Goal: Task Accomplishment & Management: Use online tool/utility

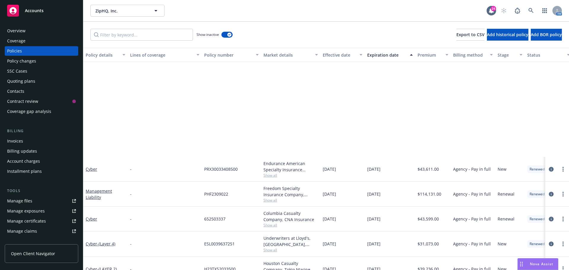
scroll to position [118, 0]
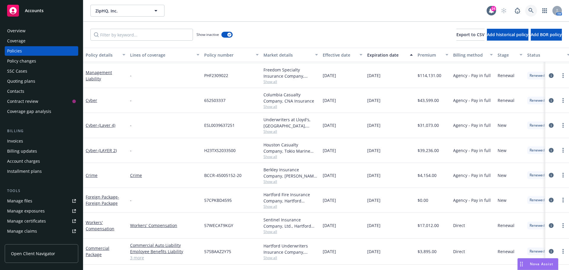
click at [529, 9] on icon at bounding box center [530, 10] width 5 height 5
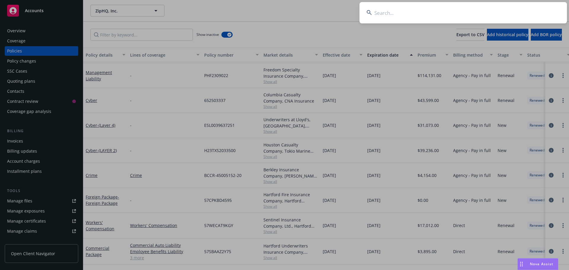
click at [447, 9] on input at bounding box center [462, 12] width 207 height 21
type input "bestow"
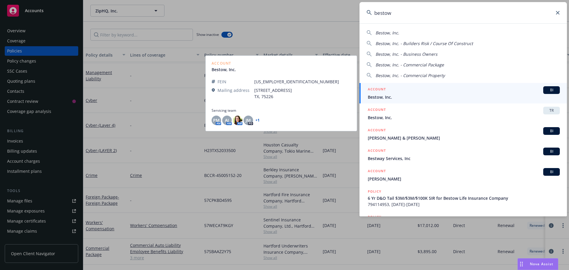
click at [550, 90] on span "BI" at bounding box center [551, 89] width 12 height 5
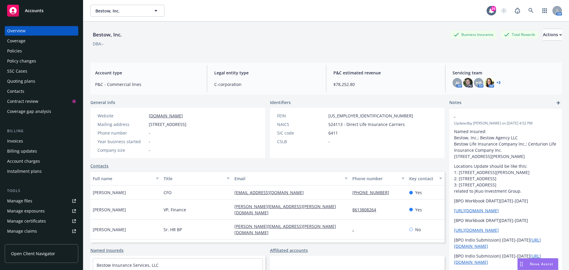
click at [266, 29] on div "Bestow, Inc. Business Insurance Total Rewards Actions" at bounding box center [325, 35] width 471 height 12
click at [263, 12] on div "Bestow, Inc. Bestow, Inc." at bounding box center [288, 11] width 396 height 12
click at [55, 49] on div "Policies" at bounding box center [41, 50] width 69 height 9
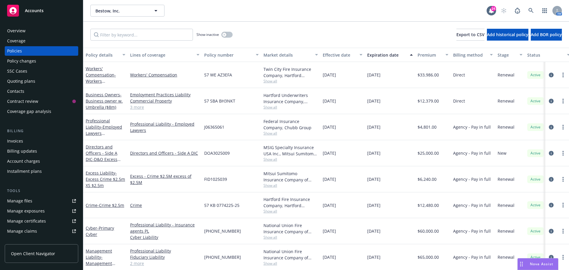
click at [331, 25] on div "Show inactive Export to CSV Add historical policy Add BOR policy" at bounding box center [326, 35] width 486 height 26
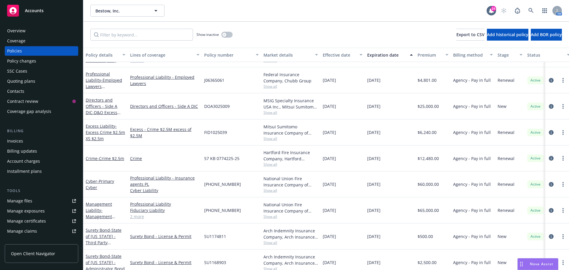
scroll to position [47, 0]
click at [96, 204] on link "Management Liability - Management Liability (D&O $5m, EPL $5m, Fid $5m)" at bounding box center [105, 216] width 38 height 31
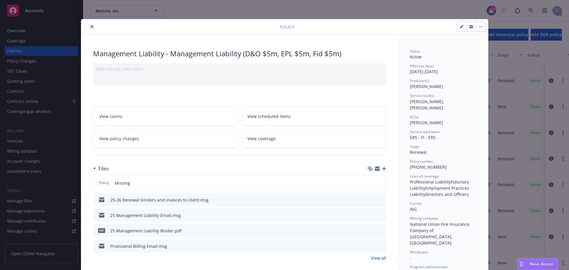
click at [378, 229] on icon "preview file" at bounding box center [380, 230] width 5 height 4
drag, startPoint x: 92, startPoint y: 27, endPoint x: 72, endPoint y: 37, distance: 22.8
click at [92, 27] on button "close" at bounding box center [91, 26] width 7 height 7
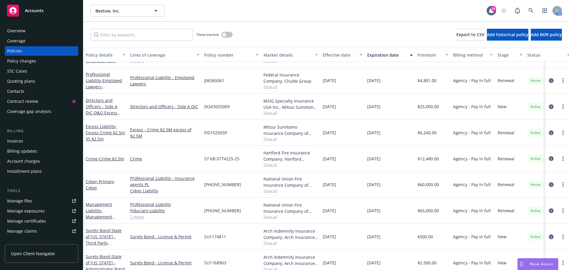
click at [389, 28] on div "Show inactive Export to CSV Add historical policy Add BOR policy" at bounding box center [326, 35] width 486 height 26
click at [526, 7] on link at bounding box center [531, 11] width 12 height 12
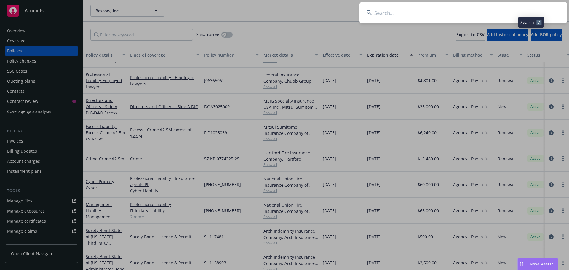
click at [502, 12] on input at bounding box center [462, 12] width 207 height 21
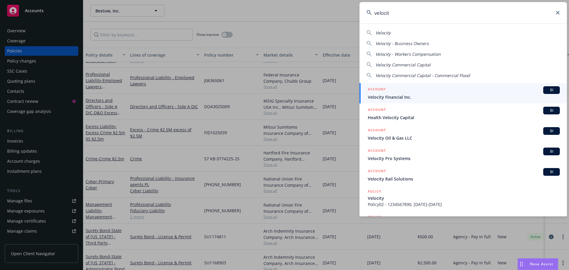
type input "velocity"
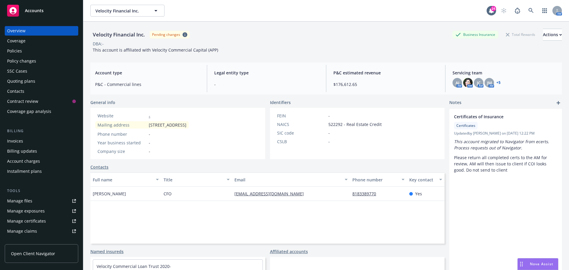
click at [23, 51] on div "Policies" at bounding box center [41, 50] width 69 height 9
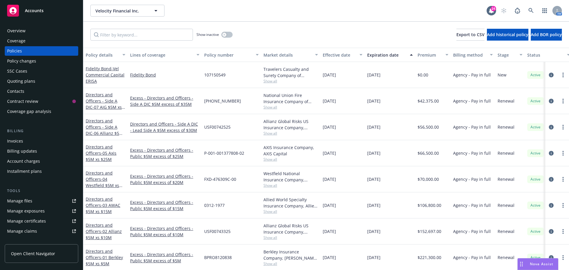
click at [23, 146] on div "Invoices Billing updates Account charges Installment plans" at bounding box center [41, 156] width 73 height 40
click at [21, 145] on div "Invoices" at bounding box center [15, 140] width 16 height 9
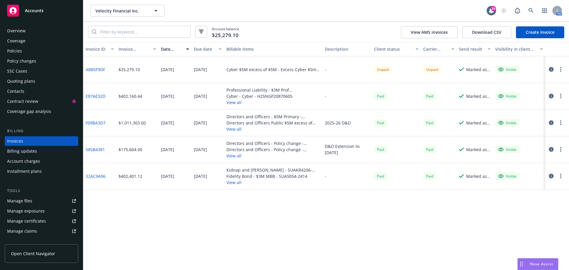
drag, startPoint x: 363, startPoint y: 219, endPoint x: 367, endPoint y: 126, distance: 93.1
click at [363, 219] on div "Invoice ID Invoice amount Date issued Due date Billable items Description Clien…" at bounding box center [326, 156] width 486 height 228
click at [267, 18] on div "Velocity Financial Inc. Velocity Financial Inc. 24 AM" at bounding box center [326, 10] width 486 height 21
click at [532, 11] on icon at bounding box center [530, 10] width 5 height 5
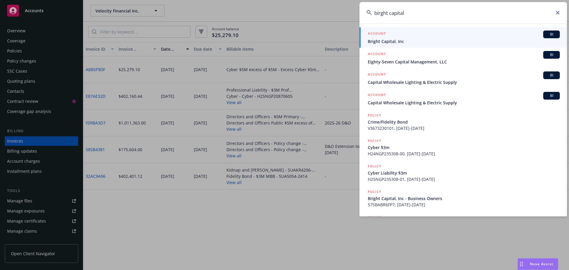
type input "birght capital"
click at [543, 38] on span "Bright Capital, Inc" at bounding box center [464, 41] width 192 height 6
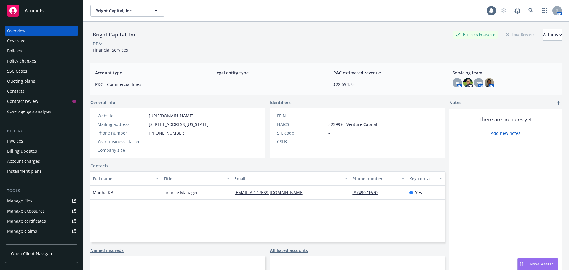
click at [266, 33] on div "Bright Capital, Inc Business Insurance Total Rewards Actions" at bounding box center [325, 35] width 471 height 12
click at [239, 38] on div "Bright Capital, Inc Business Insurance Total Rewards Actions" at bounding box center [325, 35] width 471 height 12
drag, startPoint x: 38, startPoint y: 49, endPoint x: 171, endPoint y: 38, distance: 133.8
click at [171, 38] on div "Bright Capital, Inc Business Insurance Total Rewards Actions" at bounding box center [325, 35] width 471 height 12
click at [230, 214] on div "Full name Title Email Phone number Key contact [PERSON_NAME] KB Finance Manager…" at bounding box center [267, 206] width 354 height 71
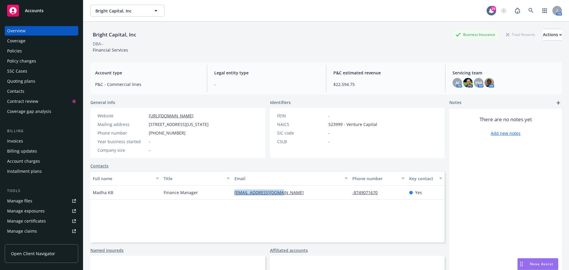
drag, startPoint x: 284, startPoint y: 193, endPoint x: 232, endPoint y: 197, distance: 51.6
click at [232, 197] on div "[EMAIL_ADDRESS][DOMAIN_NAME]" at bounding box center [291, 192] width 118 height 14
click at [236, 207] on div "Full name Title Email Phone number Key contact [PERSON_NAME] KB Finance Manager…" at bounding box center [267, 206] width 354 height 71
drag, startPoint x: 286, startPoint y: 191, endPoint x: 227, endPoint y: 193, distance: 59.3
click at [227, 193] on div "Madha KB Finance Manager [EMAIL_ADDRESS][DOMAIN_NAME] -8749071670 Yes" at bounding box center [267, 192] width 354 height 14
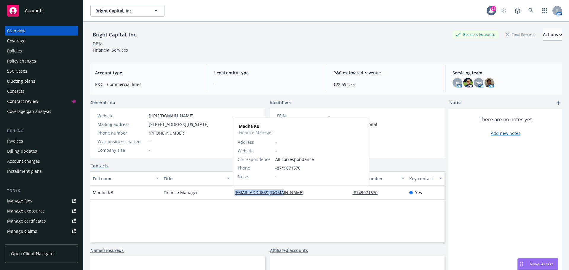
copy div "[EMAIL_ADDRESS][DOMAIN_NAME]"
click at [34, 55] on div "Policies" at bounding box center [41, 50] width 69 height 9
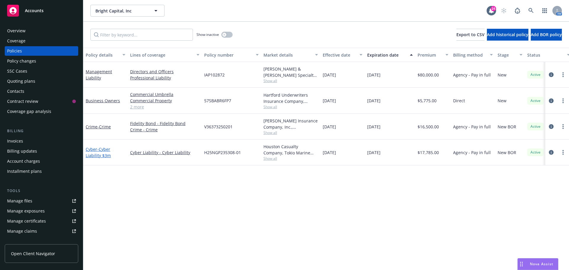
click at [89, 151] on link "Cyber - Cyber Liability $3m" at bounding box center [98, 152] width 25 height 12
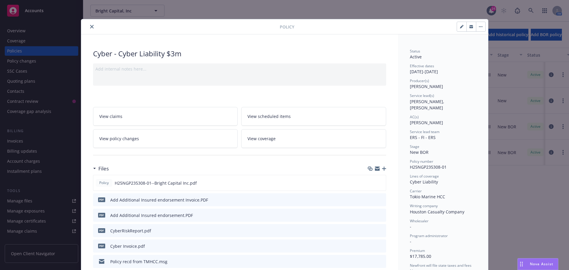
click at [382, 168] on icon "button" at bounding box center [384, 168] width 4 height 4
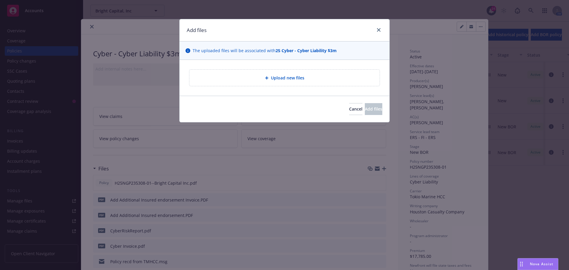
type textarea "x"
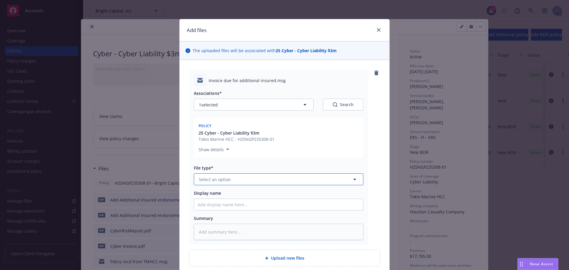
click at [238, 177] on button "Select an option" at bounding box center [278, 179] width 169 height 12
type input "email"
click at [224, 192] on div "Email" at bounding box center [279, 195] width 162 height 9
click at [212, 204] on input "Display name" at bounding box center [278, 204] width 169 height 11
type textarea "x"
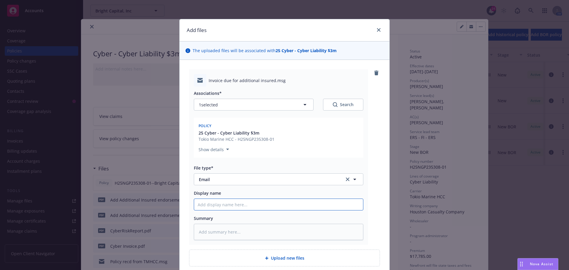
type input "2"
type textarea "x"
type input "25"
type textarea "x"
type input "25-"
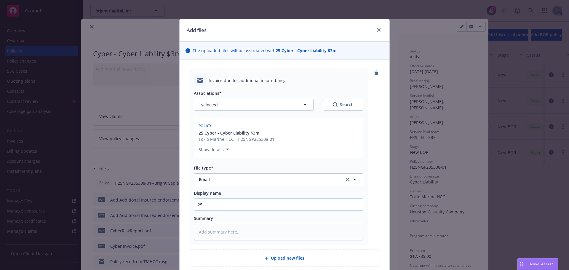
type textarea "x"
type input "25-2"
type textarea "x"
type input "25-26"
type textarea "x"
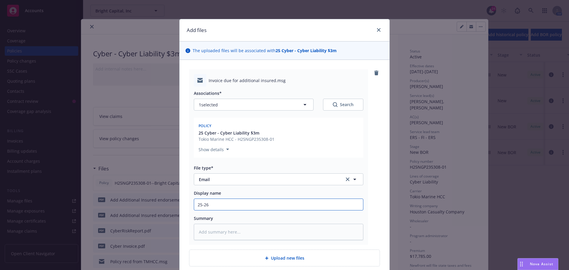
type input "25-26"
type textarea "x"
type input "25-26"
type textarea "x"
type input "25-2"
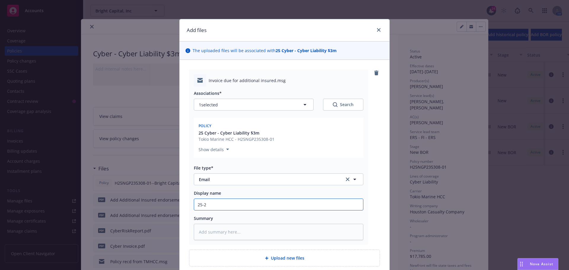
type textarea "x"
type input "25-"
type textarea "x"
type input "25"
type textarea "x"
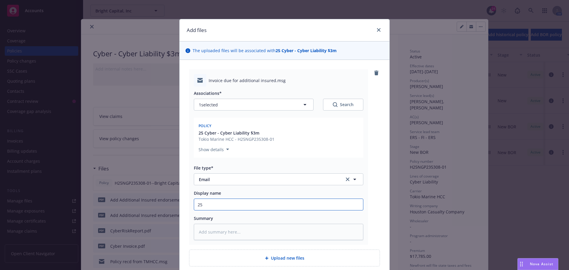
type input "2"
type textarea "x"
type input "I"
type textarea "x"
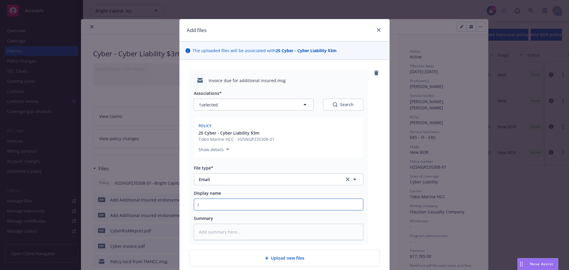
type input "In"
type textarea "x"
type input "Inv"
type textarea "x"
type input "Invo"
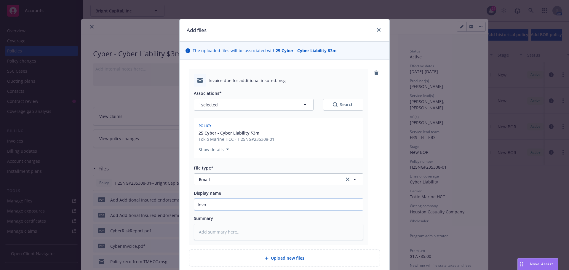
type textarea "x"
type input "Invoi"
type textarea "x"
type input "Invoic"
type textarea "x"
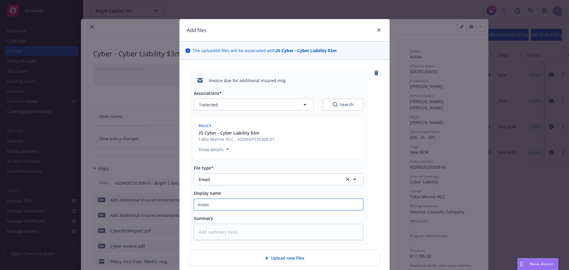
type input "Invoice"
type textarea "x"
type input "Invoice"
type textarea "x"
type input "Invoice f"
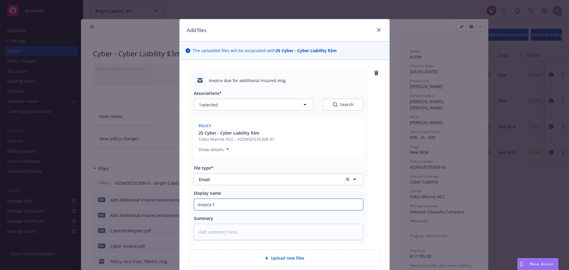
type textarea "x"
type input "Invoice fo"
type textarea "x"
type input "Invoice for"
type textarea "x"
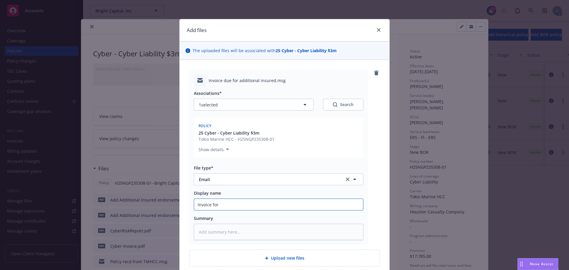
type input "Invoice for"
type textarea "x"
type input "Invoice for A"
type textarea "x"
type input "Invoice for AI"
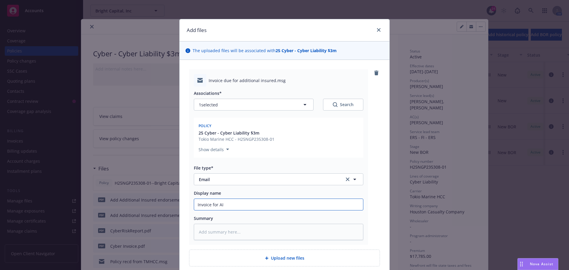
type textarea "x"
type input "Invoice for AI t"
type textarea "x"
type input "Invoice for AI to"
type textarea "x"
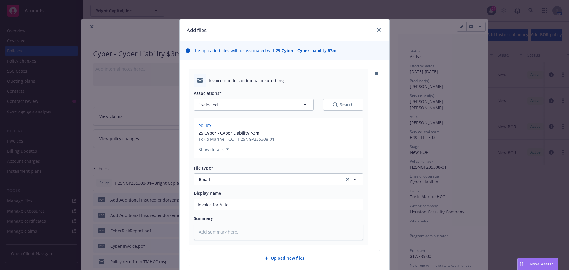
type input "Invoice for AI to"
type textarea "x"
type input "Invoice for AI to Cy"
type textarea "x"
type input "Invoice for AI to Cyb"
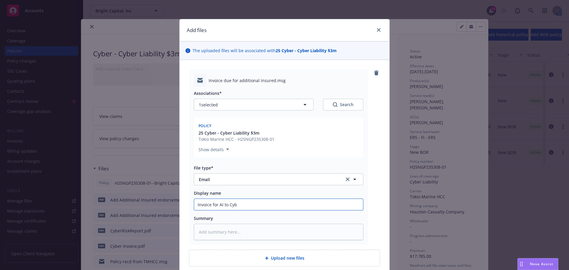
type textarea "x"
type input "Invoice for AI to Cybe"
type textarea "x"
type input "Invoice for AI to Cyber"
type textarea "x"
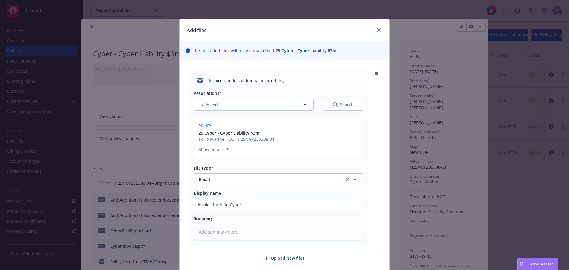
type input "Invoice for AI to Cyber p"
type textarea "x"
type input "Invoice for AI to Cyber po"
type textarea "x"
type input "Invoice for AI to Cyber pol"
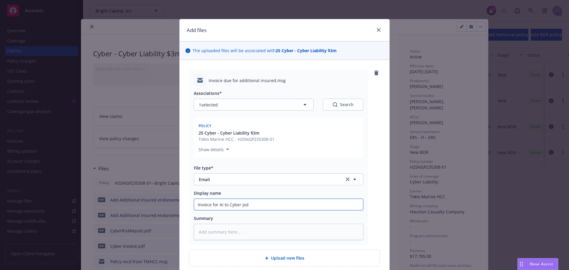
type textarea "x"
type input "Invoice for AI to Cyber poli"
type textarea "x"
type input "Invoice for AI to Cyber polic"
type textarea "x"
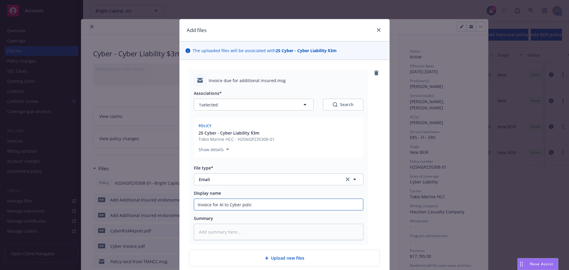
type input "Invoice for AI to Cyber policy"
type textarea "x"
type input "Invoice for AI to Cyber policy"
type textarea "x"
type input "Invoice for AI to Cyber policy d"
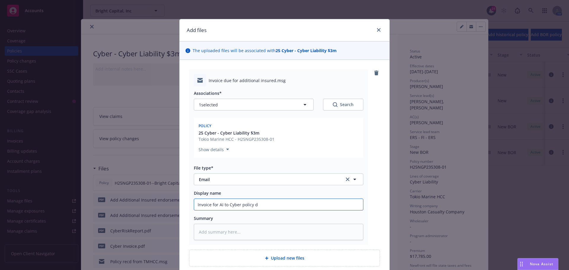
type textarea "x"
type input "Invoice for AI to Cyber policy de"
type textarea "x"
type input "Invoice for AI to Cyber policy delv"
type textarea "x"
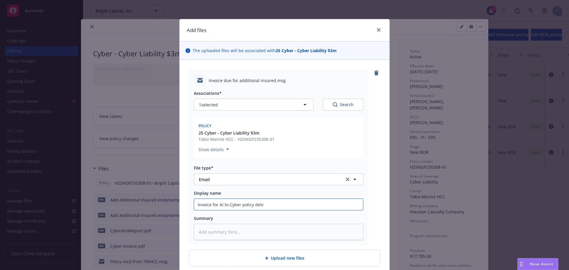
type input "Invoice for AI to Cyber policy delvi"
type textarea "x"
type input "Invoice for AI to Cyber policy delvie"
type textarea "x"
type input "Invoice for AI to Cyber policy delvier"
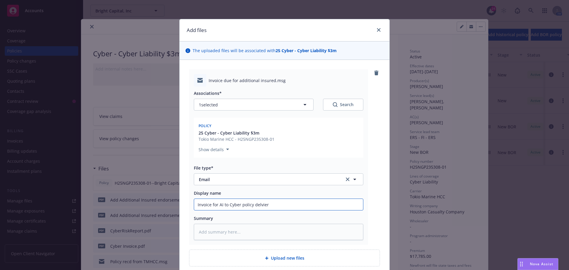
type textarea "x"
type input "Invoice for AI to Cyber policy delviere"
type textarea "x"
type input "Invoice for AI to Cyber policy delviered"
type textarea "x"
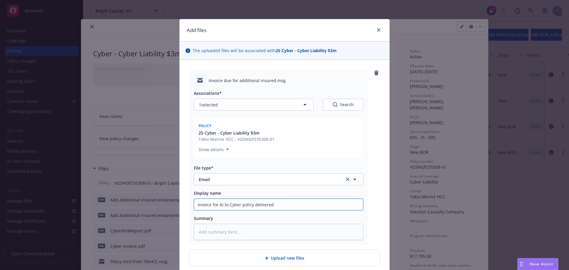
type input "Invoice for AI to Cyber policy delviered"
type textarea "x"
type input "Invoice for AI to Cyber policy delviered t"
type textarea "x"
type input "Invoice for AI to Cyber policy delviered to"
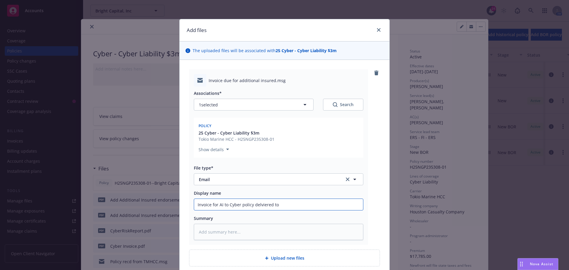
type textarea "x"
type input "Invoice for AI to Cyber policy delviered to"
type textarea "x"
type input "Invoice for AI to Cyber policy delviered to c"
type textarea "x"
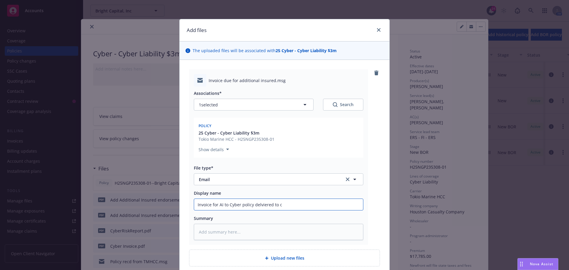
type input "Invoice for AI to Cyber policy delviered to cl"
type textarea "x"
type input "Invoice for AI to Cyber policy delviered to cle"
type textarea "x"
type input "Invoice for AI to Cyber policy delviered to [PERSON_NAME]"
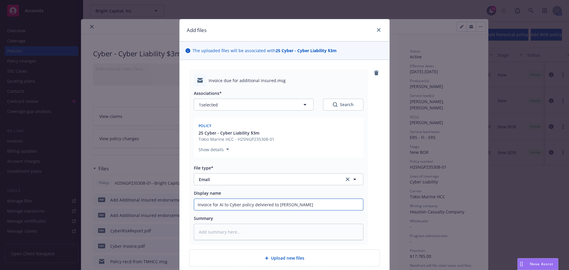
type textarea "x"
paste input "ie"
type input "Invoice for AI to Cyber policy delviered to client"
type textarea "x"
type input "Invoice for AI to Cyber policy delviered to client"
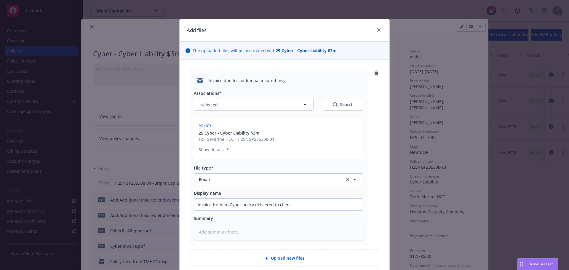
type textarea "x"
type input "Invoice for AI to Cyber policy delviered to client 8"
type textarea "x"
type input "Invoice for AI to Cyber policy delviered to client 8."
type textarea "x"
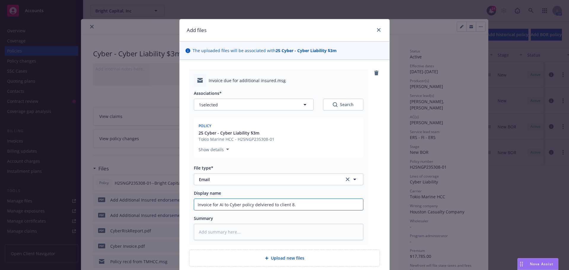
type input "Invoice for AI to Cyber policy delviered to client 8.1"
type textarea "x"
type input "Invoice for AI to Cyber policy delviered to client 8.15"
type textarea "x"
type input "Invoice for AI to Cyber policy delviered to client 8.15."
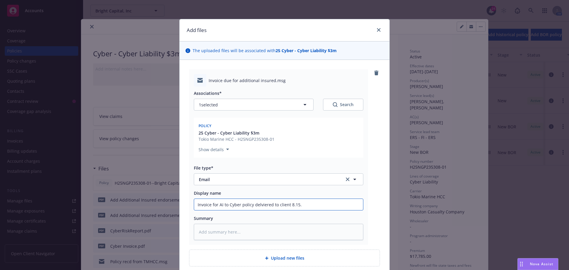
type textarea "x"
type input "Invoice for AI to Cyber policy delviered to client 8.15.2"
type textarea "x"
type input "Invoice for AI to Cyber policy delviered to client [DATE]"
type textarea "x"
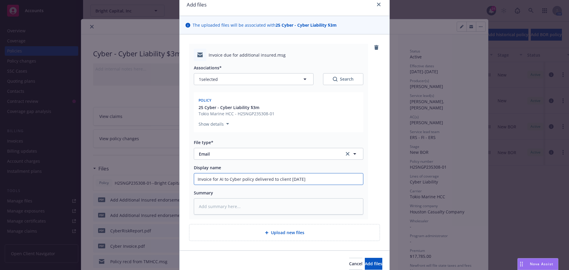
scroll to position [52, 0]
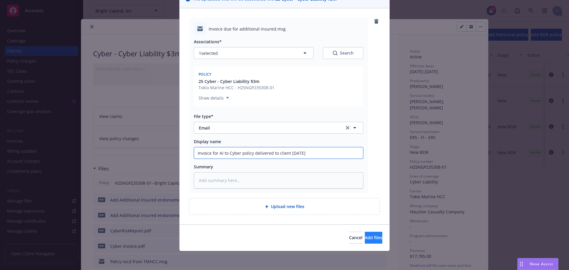
type input "Invoice for AI to Cyber policy delivered to client [DATE]"
click at [365, 237] on span "Add files" at bounding box center [373, 238] width 17 height 6
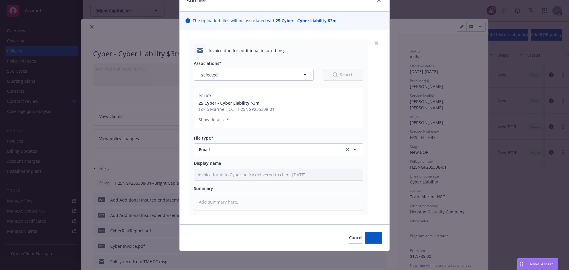
scroll to position [30, 0]
type textarea "x"
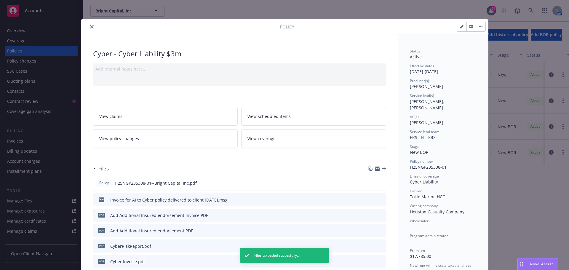
click at [90, 27] on icon "close" at bounding box center [92, 27] width 4 height 4
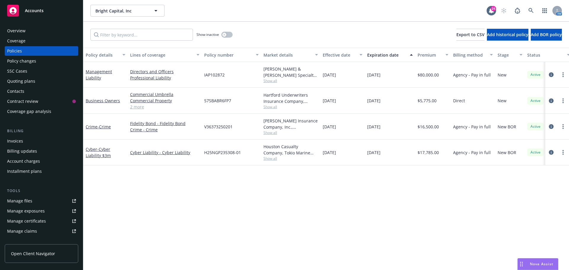
click at [306, 10] on div "Bright Capital, Inc Bright Capital, Inc" at bounding box center [288, 11] width 396 height 12
click at [284, 8] on div "Bright Capital, Inc Bright Capital, Inc" at bounding box center [288, 11] width 396 height 12
click at [281, 23] on div "Show inactive Export to CSV Add historical policy Add BOR policy" at bounding box center [326, 35] width 486 height 26
click at [265, 16] on div "Bright Capital, Inc Bright Capital, Inc" at bounding box center [288, 11] width 396 height 12
click at [529, 10] on icon at bounding box center [530, 10] width 5 height 5
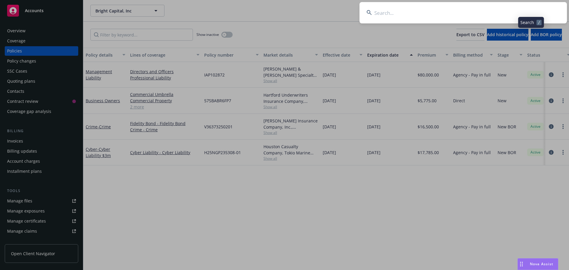
drag, startPoint x: 529, startPoint y: 10, endPoint x: 508, endPoint y: 17, distance: 21.5
click at [508, 17] on input at bounding box center [462, 12] width 207 height 21
type input "TRM"
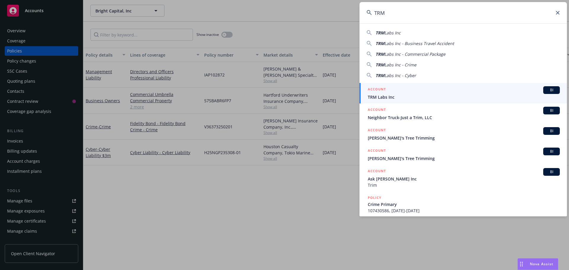
click at [548, 88] on span "BI" at bounding box center [551, 89] width 12 height 5
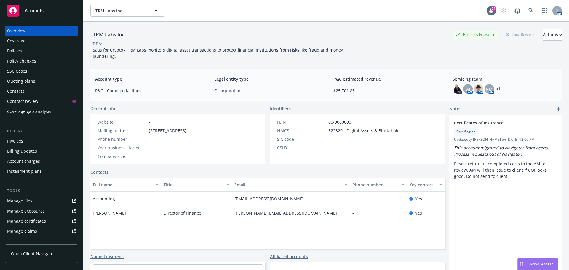
click at [198, 25] on div "TRM Labs Inc Business Insurance Total Rewards Actions DBA: - Saas for Crypto - …" at bounding box center [325, 43] width 471 height 42
click at [27, 55] on div "Policies" at bounding box center [41, 50] width 69 height 9
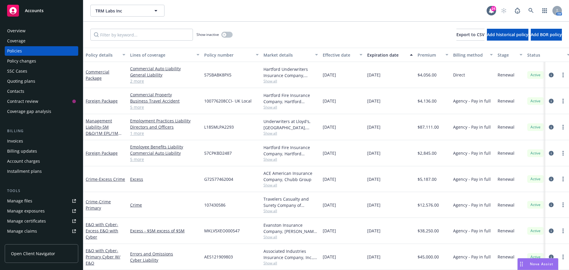
click at [270, 35] on div "Show inactive Export to CSV Add historical policy Add BOR policy" at bounding box center [326, 35] width 486 height 26
click at [26, 81] on div "Quoting plans" at bounding box center [21, 80] width 28 height 9
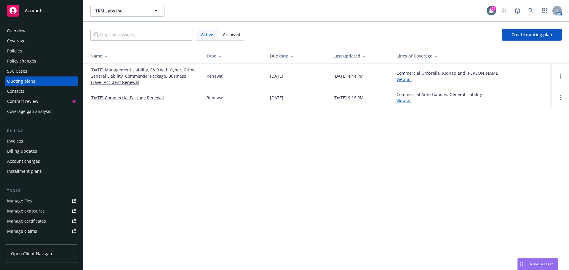
click at [135, 135] on div "TRM Labs Inc TRM Labs Inc 24 AM Active Archived Create quoting plan Name Type D…" at bounding box center [326, 135] width 486 height 270
click at [116, 97] on link "[DATE] Commercial Package Renewal" at bounding box center [126, 97] width 73 height 6
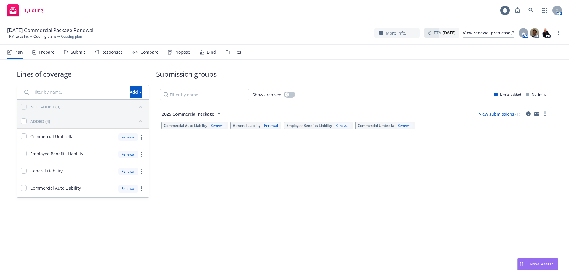
click at [236, 48] on div "Files" at bounding box center [233, 52] width 16 height 14
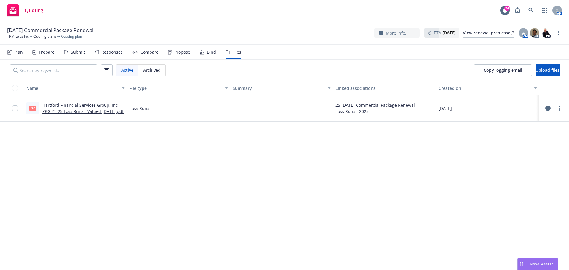
click at [161, 202] on div "Name File type Summary Linked associations Created on pdf Hartford Financial Se…" at bounding box center [284, 175] width 568 height 189
click at [156, 165] on div "Name File type Summary Linked associations Created on pdf Hartford Financial Se…" at bounding box center [284, 175] width 568 height 189
click at [535, 69] on span "Upload files" at bounding box center [547, 70] width 24 height 6
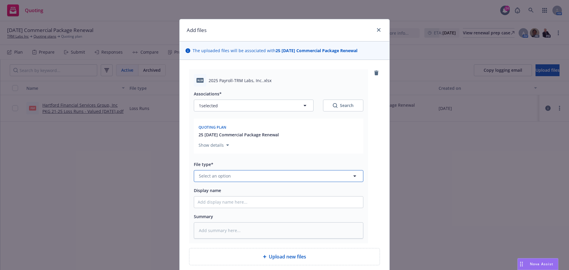
click at [242, 179] on button "Select an option" at bounding box center [278, 176] width 169 height 12
type input "payr"
type textarea "x"
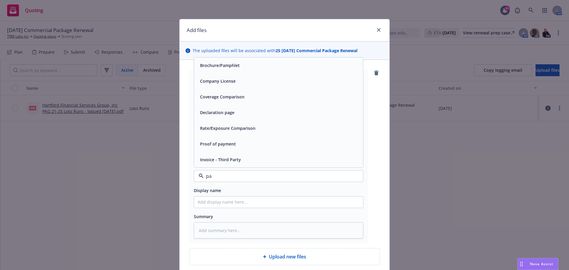
type input "p"
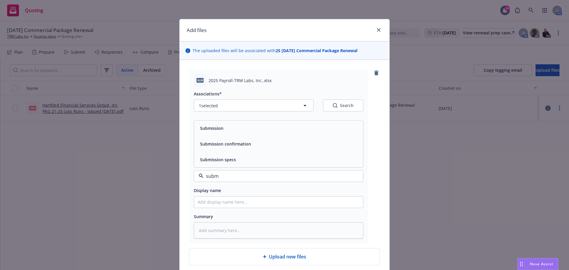
type input "submi"
click at [238, 158] on div "Submission specs" at bounding box center [279, 159] width 162 height 9
click at [228, 204] on input "Display name" at bounding box center [278, 201] width 169 height 11
type textarea "x"
type input "2"
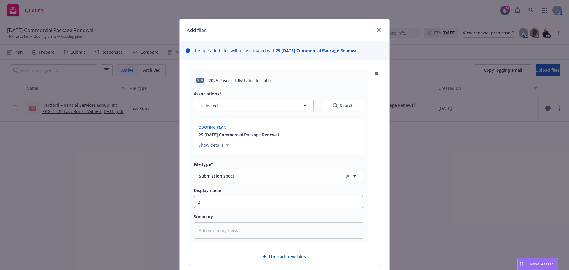
type textarea "x"
type input "20"
type textarea "x"
type input "202"
type textarea "x"
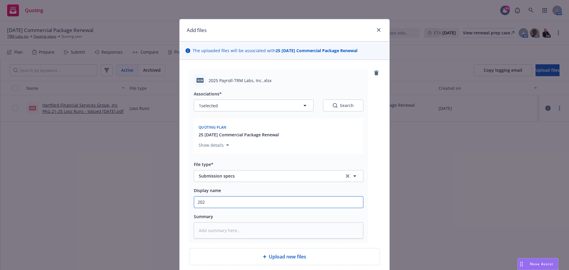
type input "2025"
type textarea "x"
type input "2025"
type textarea "x"
type input "2025 W"
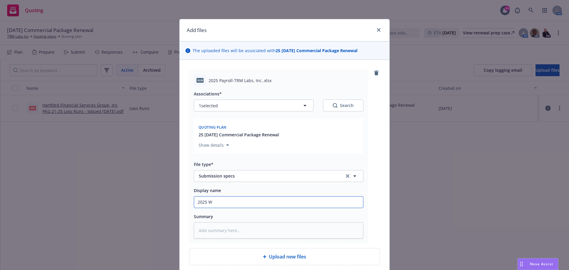
type textarea "x"
type input "2025 Wo"
type textarea "x"
type input "2025 Wor"
type textarea "x"
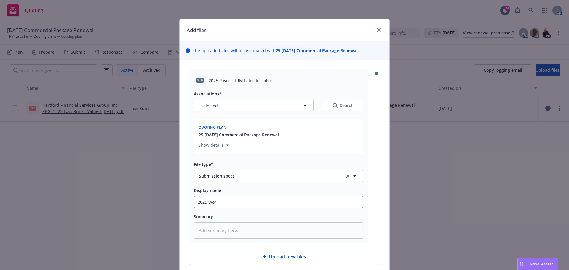
type input "2025 Work"
type textarea "x"
type input "2025 Work"
type textarea "x"
type input "2025 Work C"
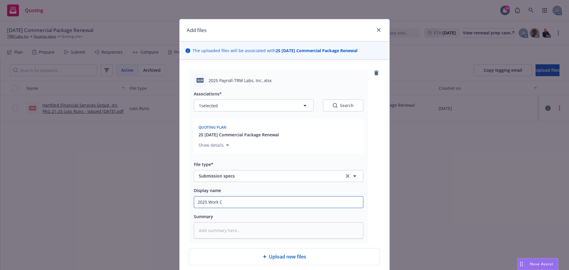
type textarea "x"
type input "2025 Work Co"
type textarea "x"
type input "2025 Work Com"
type textarea "x"
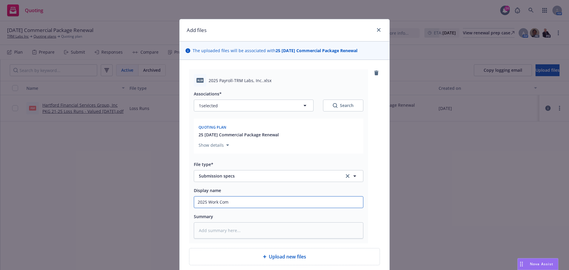
type input "2025 Work Comp"
type textarea "x"
type input "2025 Work Comp"
type textarea "x"
type input "2025 Work Comp P"
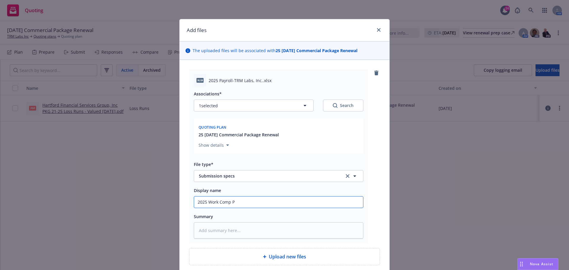
type textarea "x"
type input "2025 Work Comp Pa"
type textarea "x"
type input "2025 Work Comp Pay"
type textarea "x"
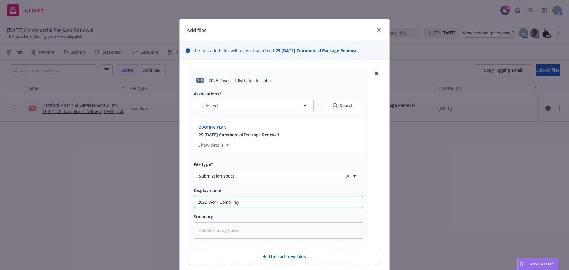
type input "2025 Work Comp Payr"
type textarea "x"
type input "2025 Work Comp Payro"
type textarea "x"
type input "2025 Work Comp Payrol"
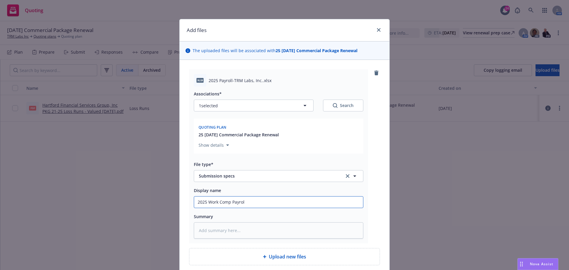
type textarea "x"
type input "2025 Work Comp Payroll"
type textarea "x"
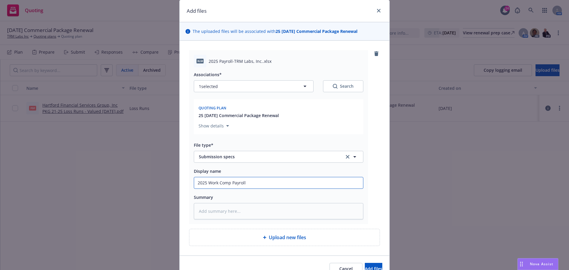
scroll to position [50, 0]
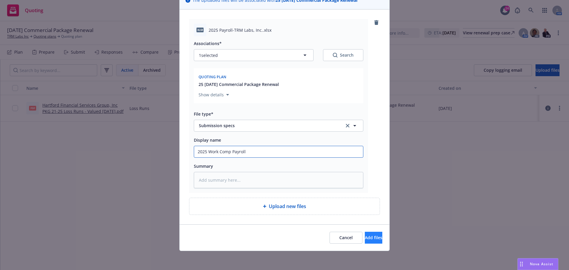
type input "2025 Work Comp Payroll"
click at [365, 238] on button "Add files" at bounding box center [373, 238] width 17 height 12
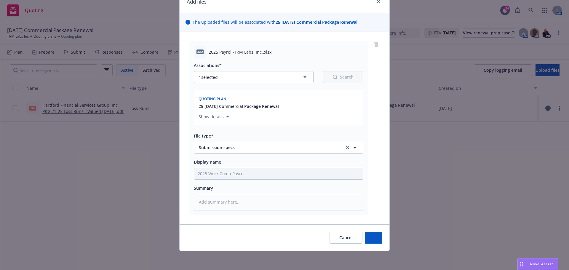
scroll to position [28, 0]
type textarea "x"
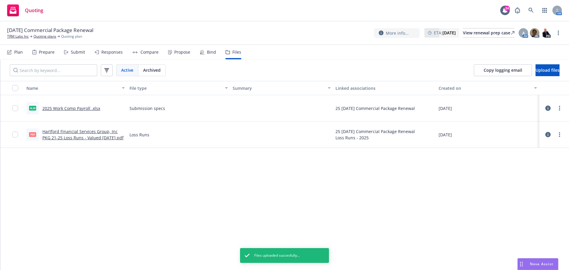
click at [355, 231] on div "Name File type Summary Linked associations Created on xlsx 2025 Work Comp Payro…" at bounding box center [284, 175] width 568 height 189
click at [261, 29] on div "09/20/25 Commercial Package Renewal TRM Labs Inc Quoting plans Quoting plan Mor…" at bounding box center [284, 33] width 555 height 12
click at [238, 175] on div "Name File type Summary Linked associations Created on xlsx 2025 Work Comp Payro…" at bounding box center [284, 175] width 568 height 189
click at [183, 19] on div "Quoting 24 AM" at bounding box center [284, 10] width 569 height 21
click at [324, 5] on div "Quoting 24 AM" at bounding box center [284, 10] width 569 height 21
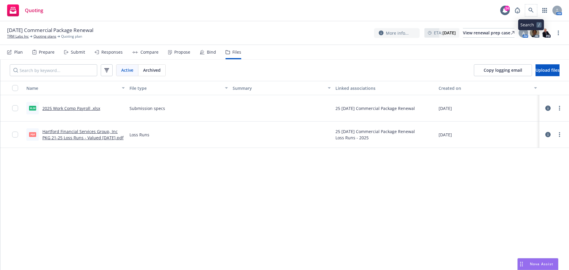
click at [528, 4] on span at bounding box center [531, 10] width 12 height 12
click at [533, 8] on icon at bounding box center [530, 10] width 5 height 5
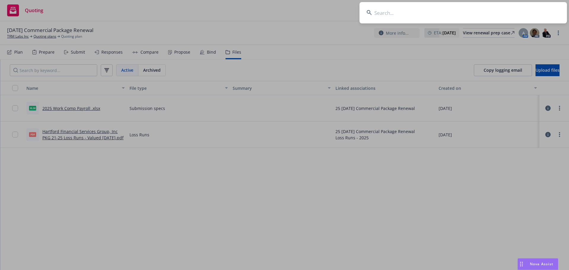
click at [510, 12] on input at bounding box center [462, 12] width 207 height 21
type input "s"
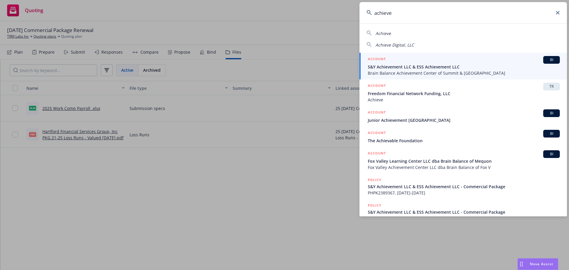
drag, startPoint x: 430, startPoint y: 17, endPoint x: 316, endPoint y: 20, distance: 114.1
click at [316, 20] on div "achieve Achieve Achieve Digital, LLC ACCOUNT BI S&Y Achievement LLC & ESS Achie…" at bounding box center [284, 135] width 569 height 270
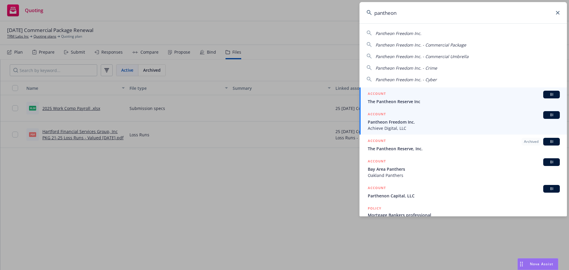
type input "pantheon"
click at [543, 118] on div "BI" at bounding box center [551, 115] width 17 height 8
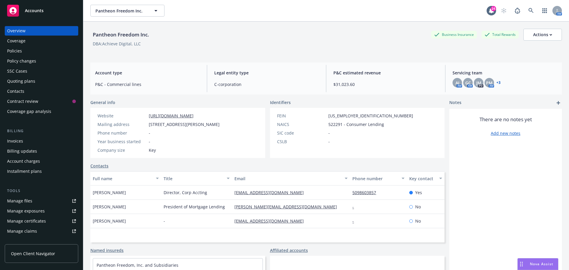
click at [212, 39] on div "Pantheon Freedom Inc. Business Insurance Total Rewards Actions" at bounding box center [325, 35] width 471 height 12
click at [11, 48] on div "Policies" at bounding box center [14, 50] width 15 height 9
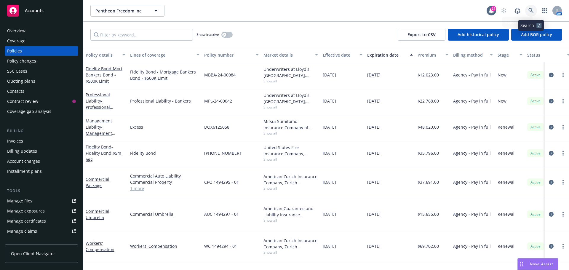
click at [529, 6] on link at bounding box center [531, 11] width 12 height 12
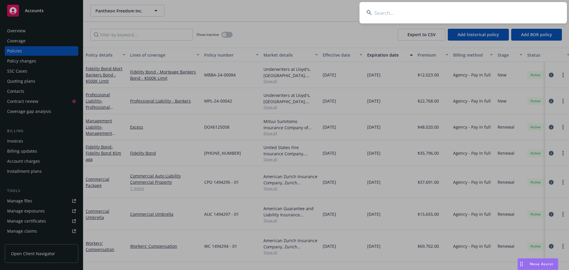
click at [448, 11] on input at bounding box center [462, 12] width 207 height 21
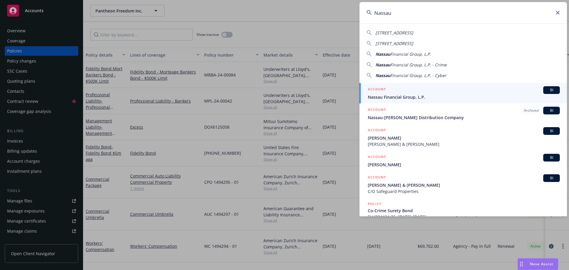
type input "Nassau"
click at [543, 93] on div "BI" at bounding box center [551, 90] width 17 height 8
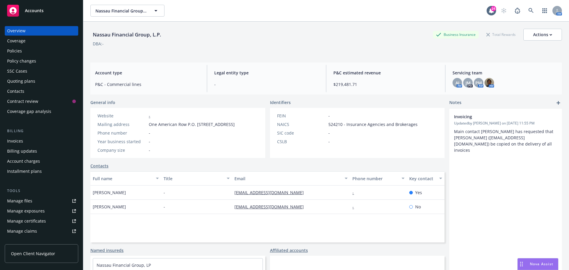
click at [338, 45] on div "DBA: -" at bounding box center [325, 44] width 471 height 6
click at [34, 48] on div "Policies" at bounding box center [41, 50] width 69 height 9
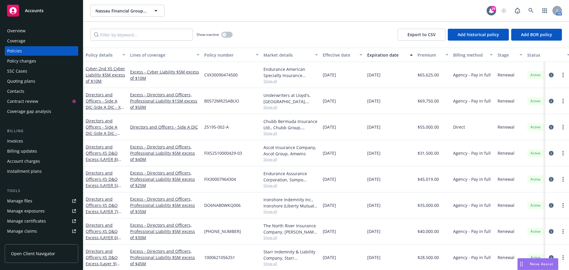
click at [266, 38] on div "Show inactive Export to CSV Add historical policy Add BOR policy" at bounding box center [326, 35] width 486 height 26
click at [225, 35] on icon "button" at bounding box center [224, 34] width 2 height 2
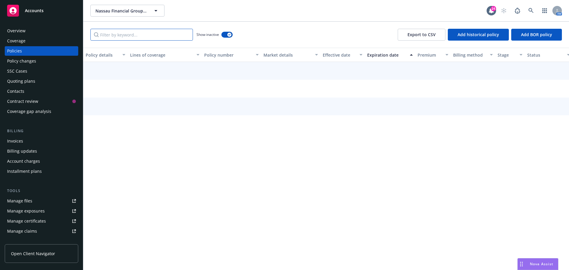
click at [135, 34] on input "Filter by keyword..." at bounding box center [141, 35] width 102 height 12
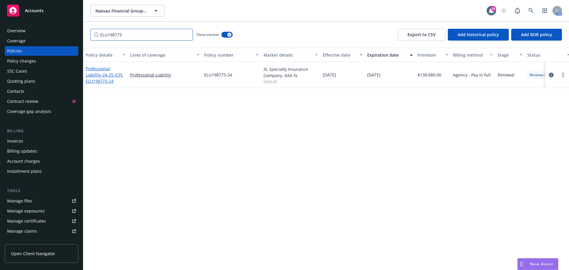
type input "ELU198773"
click at [95, 71] on link "Professional Liability - 24-25 ICPL ELU198773-24" at bounding box center [104, 75] width 37 height 18
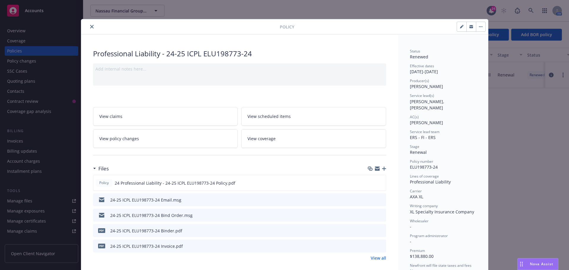
click at [383, 168] on icon "button" at bounding box center [384, 168] width 4 height 4
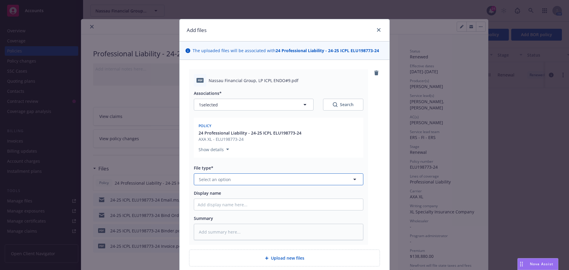
click at [199, 181] on span "Select an option" at bounding box center [215, 179] width 32 height 6
type input "Endorse"
click at [206, 193] on span "Endorsement" at bounding box center [213, 196] width 27 height 6
click at [204, 201] on input "Display name" at bounding box center [278, 204] width 169 height 11
type textarea "x"
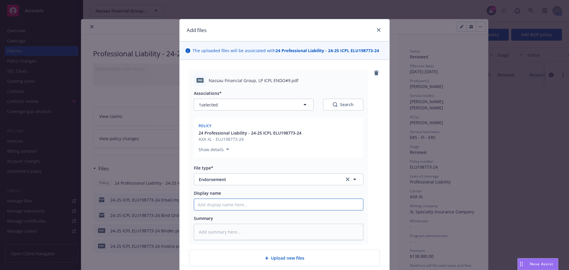
type input "E"
type textarea "x"
type input "End"
type textarea "x"
type input "Endt"
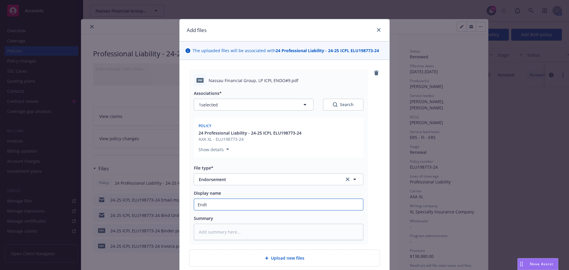
type textarea "x"
type input "Endt"
type textarea "x"
type input "Endt 9"
click at [195, 207] on input "Endt 9" at bounding box center [278, 204] width 169 height 11
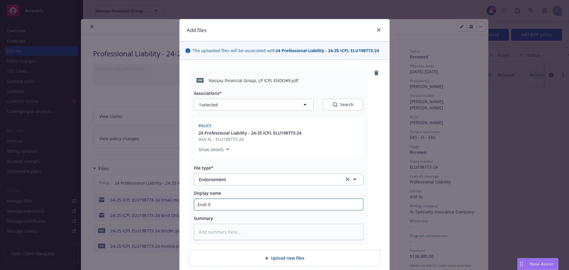
type textarea "x"
type input "2Endt 9"
type textarea "x"
type input "24Endt 9"
type textarea "x"
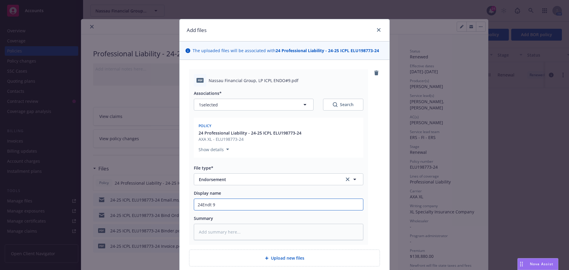
type input "24-Endt 9"
type textarea "x"
type input "24-2Endt 9"
type textarea "x"
type input "24-25Endt 9"
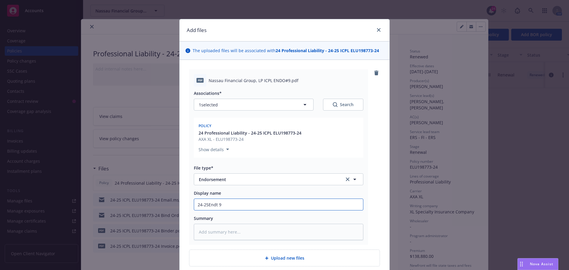
type textarea "x"
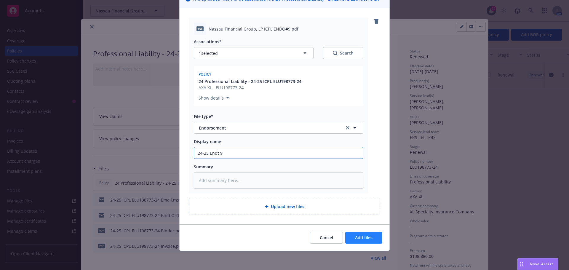
type input "24-25 Endt 9"
click at [363, 235] on span "Add files" at bounding box center [363, 238] width 17 height 6
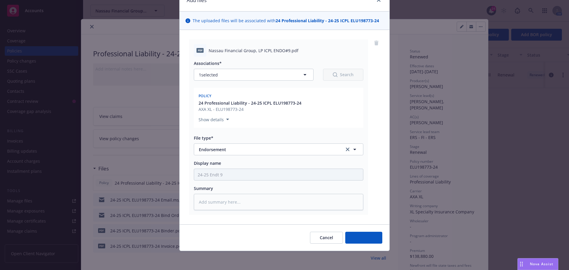
scroll to position [30, 0]
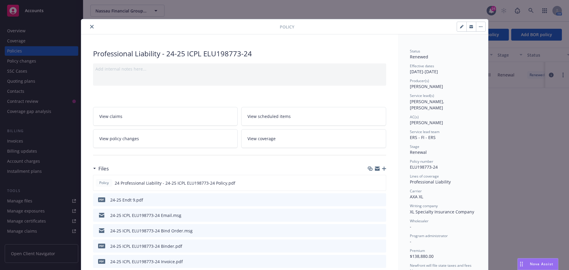
click at [90, 28] on icon "close" at bounding box center [92, 27] width 4 height 4
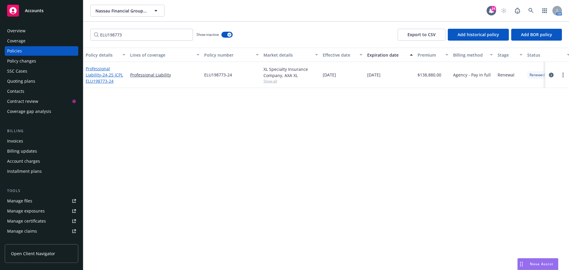
click at [97, 69] on link "Professional Liability - 24-25 ICPL ELU198773-24" at bounding box center [104, 75] width 37 height 18
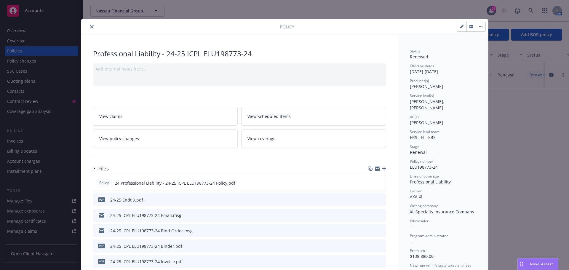
scroll to position [18, 0]
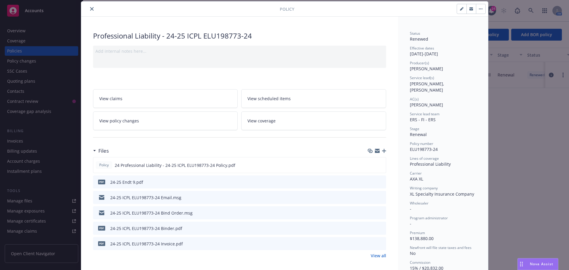
click at [382, 150] on icon "button" at bounding box center [384, 151] width 4 height 4
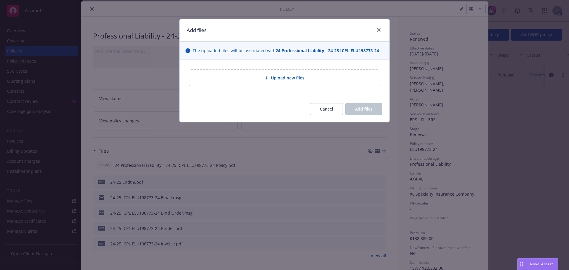
type textarea "x"
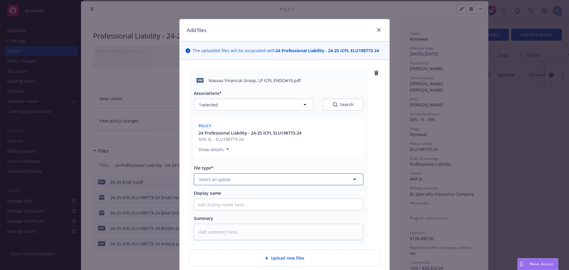
click at [231, 181] on button "Select an option" at bounding box center [278, 179] width 169 height 12
type input "endorse"
click at [212, 196] on span "Endorsement" at bounding box center [213, 196] width 27 height 6
click at [205, 204] on input "Display name" at bounding box center [278, 204] width 169 height 11
type textarea "x"
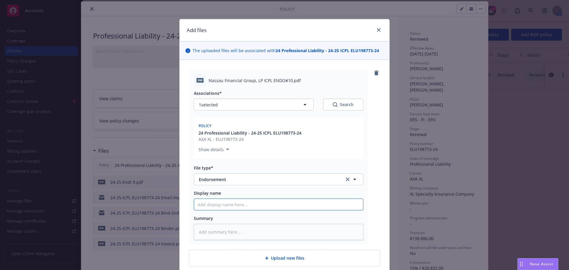
type input "E"
type textarea "x"
type input "En"
type textarea "x"
type input "End"
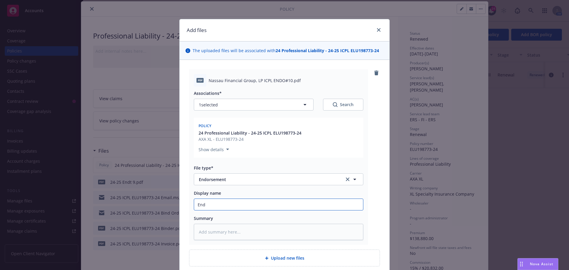
type textarea "x"
type input "Endt"
type textarea "x"
type input "Endt"
type textarea "x"
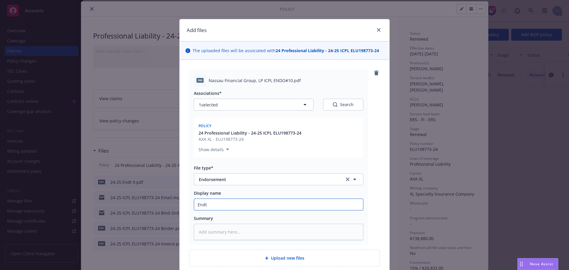
type input "Endt 1"
type textarea "x"
type input "Endt 10"
click at [194, 209] on input "Endt 10" at bounding box center [278, 204] width 169 height 11
type textarea "x"
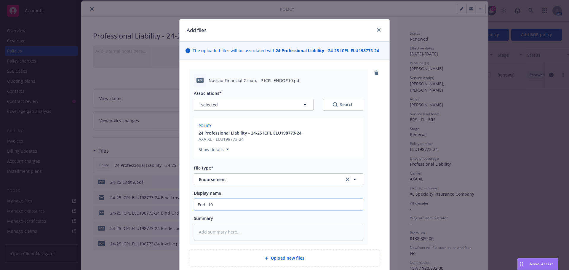
type input "2Endt 10"
type textarea "x"
type input "24Endt 10"
type textarea "x"
type input "24-Endt 10"
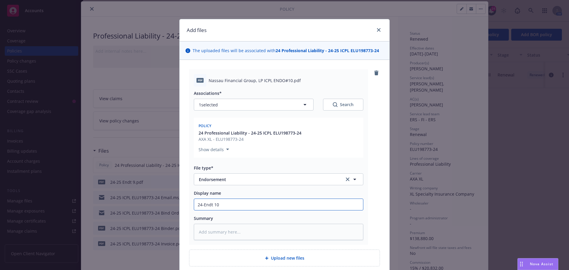
type textarea "x"
type input "24-2Endt 10"
type textarea "x"
type input "24-25Endt 10"
type textarea "x"
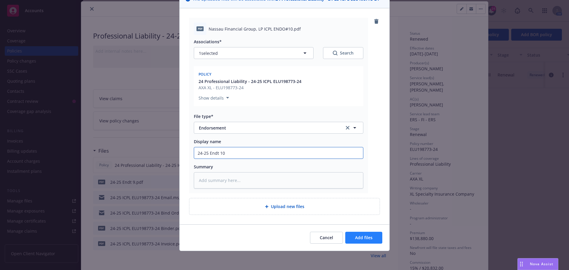
type input "24-25 Endt 10"
click at [345, 236] on button "Add files" at bounding box center [363, 238] width 37 height 12
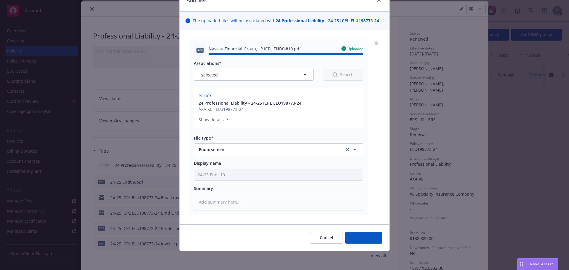
type textarea "x"
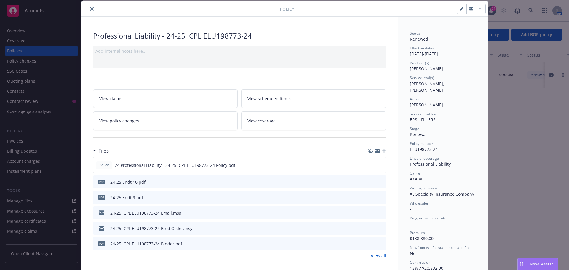
click at [92, 9] on button "close" at bounding box center [91, 8] width 7 height 7
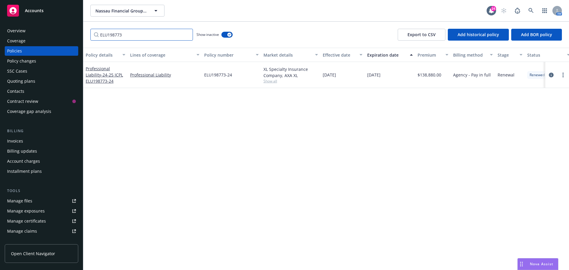
click at [186, 36] on input "ELU198773" at bounding box center [141, 35] width 102 height 12
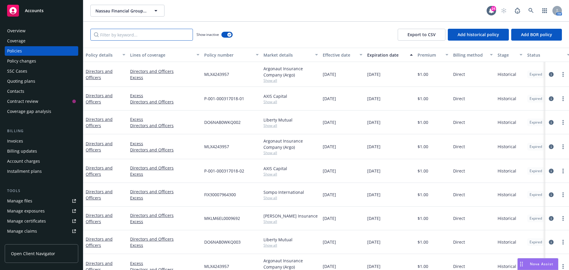
click at [134, 34] on input "Filter by keyword..." at bounding box center [141, 35] width 102 height 12
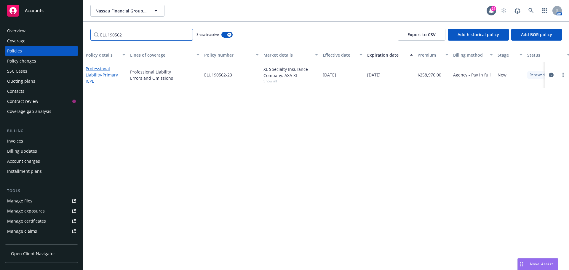
type input "ELU190562"
click at [97, 70] on link "Professional Liability - Primary ICPL" at bounding box center [102, 75] width 32 height 18
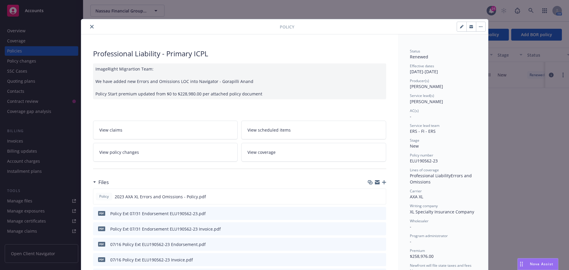
click at [382, 184] on icon "button" at bounding box center [384, 182] width 4 height 4
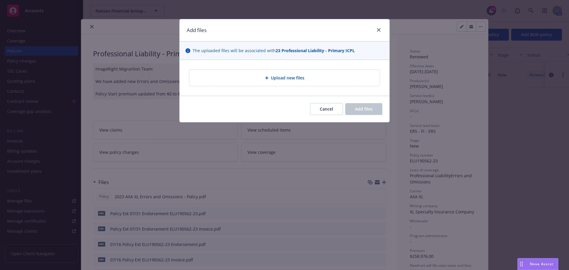
type textarea "x"
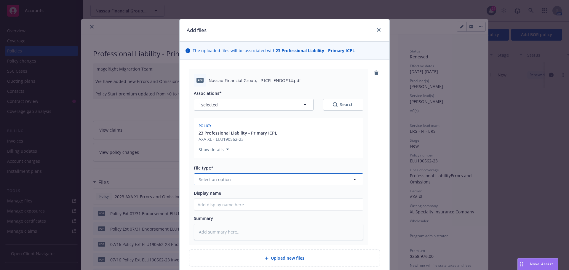
click at [224, 177] on span "Select an option" at bounding box center [215, 179] width 32 height 6
type input "endor"
click at [208, 195] on span "Endorsement" at bounding box center [213, 196] width 27 height 6
click at [208, 204] on input "Display name" at bounding box center [278, 204] width 169 height 11
type textarea "x"
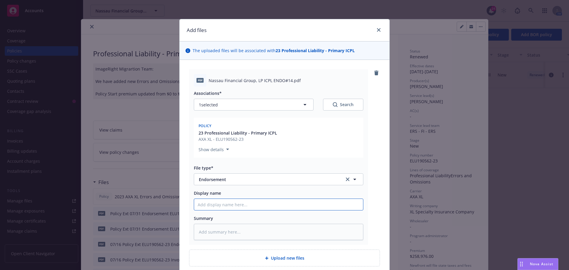
type input "E"
type textarea "x"
type input "En"
type textarea "x"
type input "End"
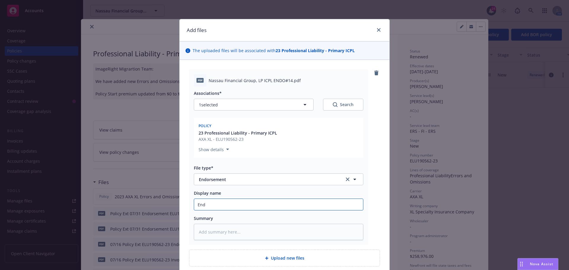
type textarea "x"
type input "Endt"
type textarea "x"
type input "Endt"
type textarea "x"
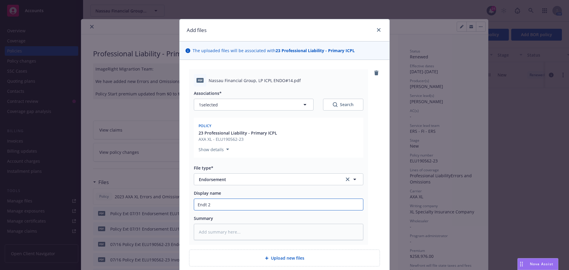
type input "Endt 23"
type textarea "x"
type input "Endt 23-"
type textarea "x"
type input "Endt 23-2"
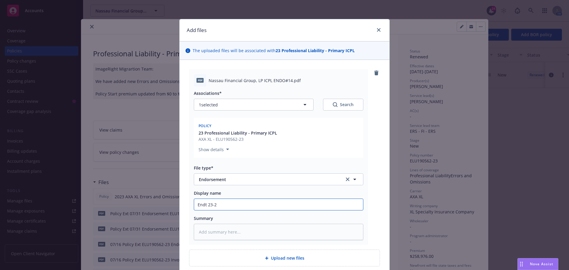
type textarea "x"
type input "Endt 23-24"
type textarea "x"
type input "Endt 23-24"
type textarea "x"
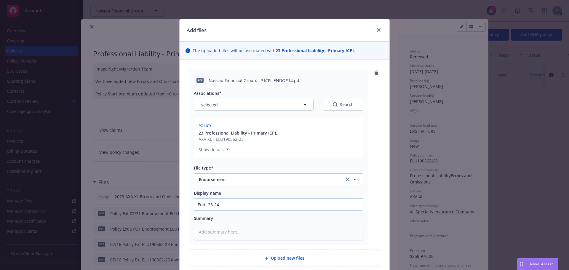
type input "Endt 23-24"
type textarea "x"
type input "Endt 23-2"
type textarea "x"
type input "Endt 23-"
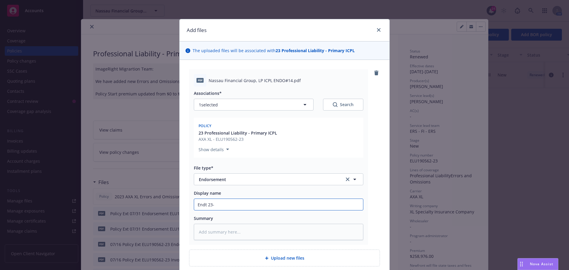
type textarea "x"
type input "Endt 23"
type textarea "x"
type input "Endt 2"
type textarea "x"
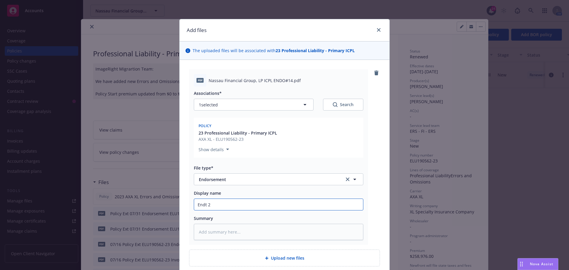
type input "Endt"
type textarea "x"
type input "Endt"
type textarea "x"
type input "End"
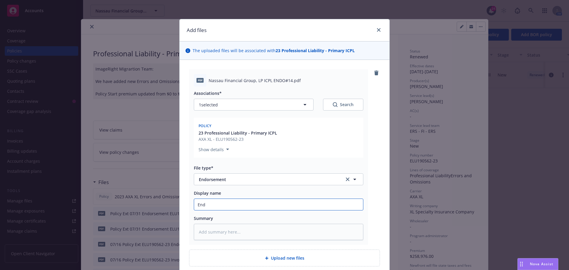
type textarea "x"
type input "En"
type textarea "x"
type input "E"
type textarea "x"
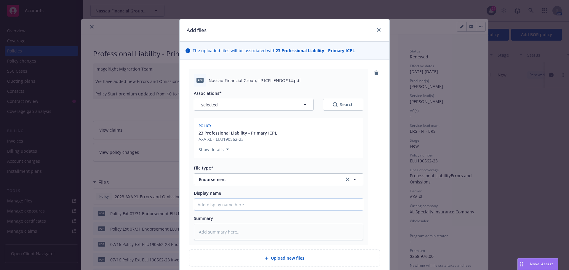
type textarea "x"
type input "2"
type textarea "x"
type input "23"
type textarea "x"
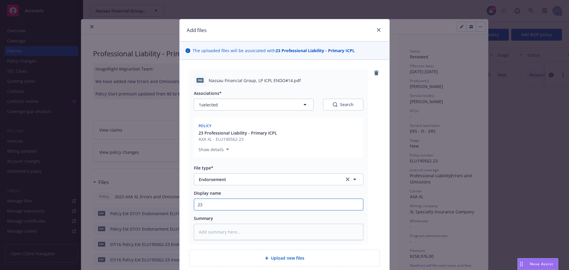
type input "23-"
type textarea "x"
type input "23-2"
type textarea "x"
type input "23-24"
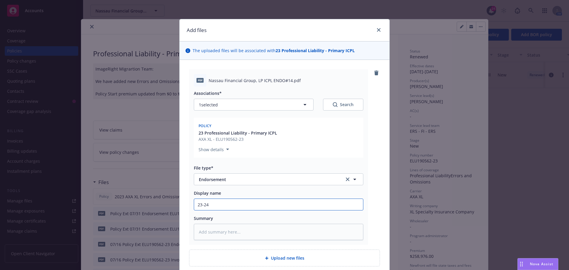
type textarea "x"
type input "23-24"
type textarea "x"
type input "23-24 E"
type textarea "x"
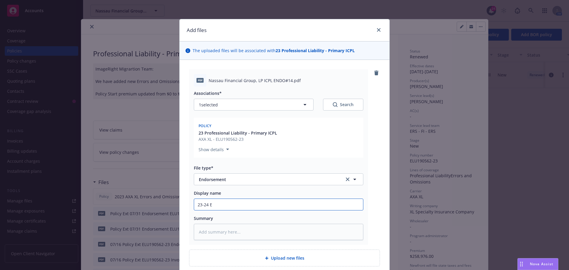
type input "23-24 En"
type textarea "x"
type input "23-24 End"
type textarea "x"
type input "23-24 Endt"
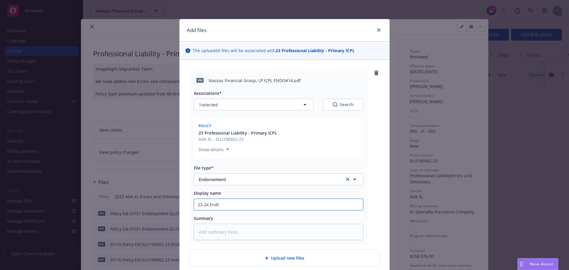
type textarea "x"
type input "23-24 Endt"
type textarea "x"
type input "23-24 Endt 1"
type textarea "x"
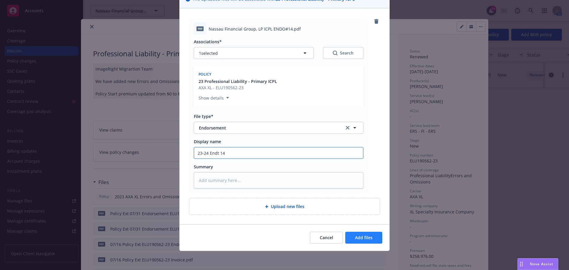
type input "23-24 Endt 14"
click at [357, 236] on span "Add files" at bounding box center [363, 238] width 17 height 6
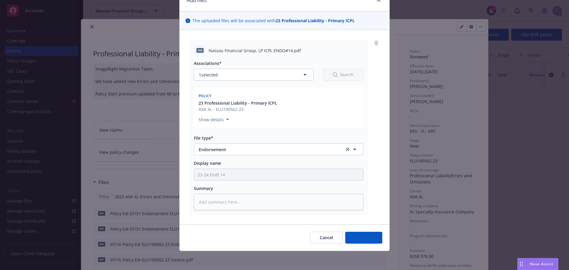
scroll to position [30, 0]
type textarea "x"
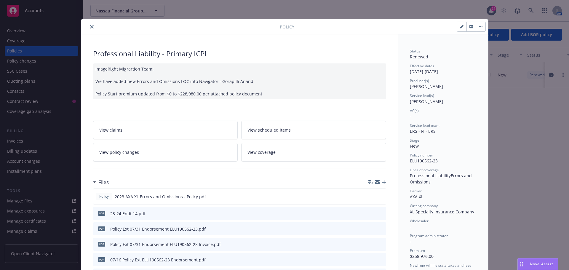
click at [90, 28] on icon "close" at bounding box center [92, 27] width 4 height 4
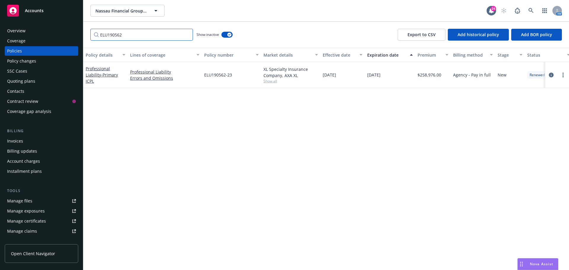
click at [186, 35] on input "ELU190562" at bounding box center [141, 35] width 102 height 12
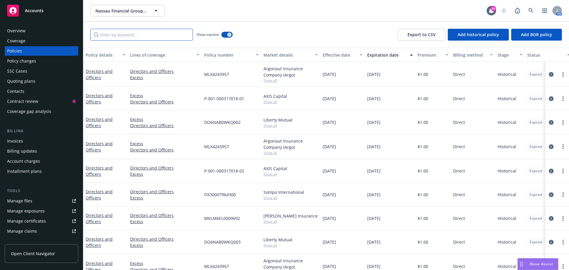
click at [120, 34] on input "Filter by keyword..." at bounding box center [141, 35] width 102 height 12
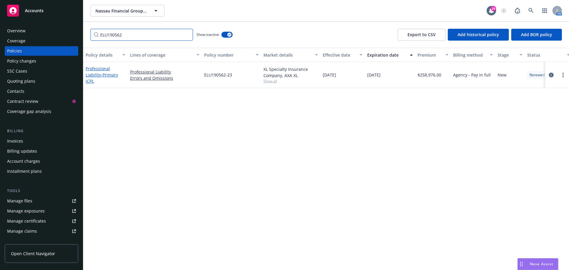
type input "ELU190562"
click at [99, 75] on span "- Primary ICPL" at bounding box center [102, 78] width 32 height 12
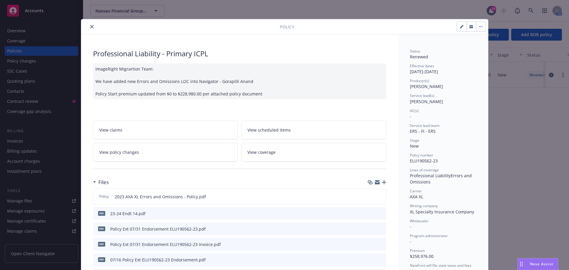
scroll to position [18, 0]
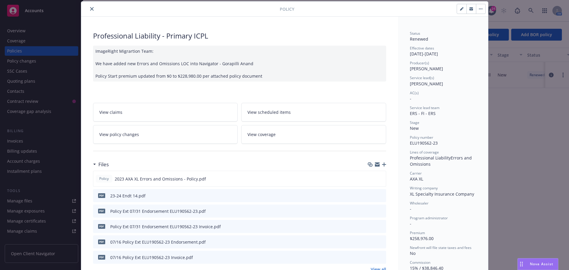
click at [383, 163] on icon "button" at bounding box center [384, 164] width 4 height 4
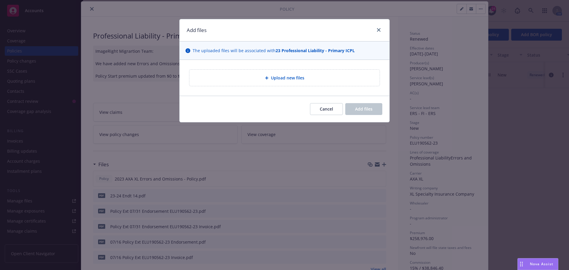
type textarea "x"
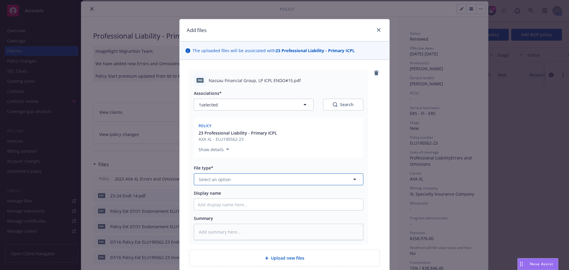
click at [216, 175] on button "Select an option" at bounding box center [278, 179] width 169 height 12
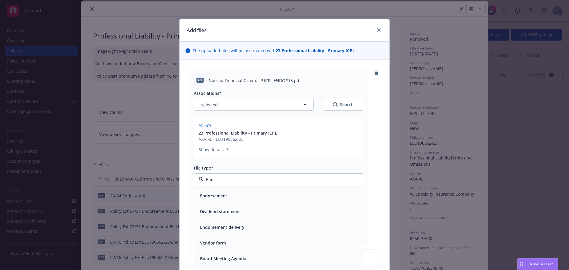
type input "Endt"
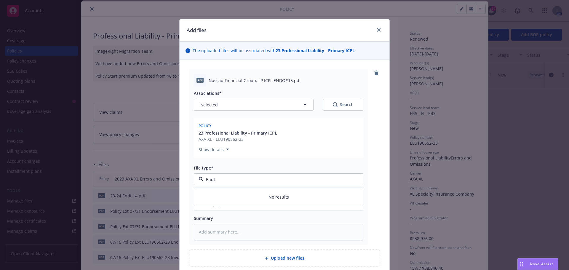
click at [216, 180] on input "Endt" at bounding box center [278, 179] width 148 height 6
type input "end"
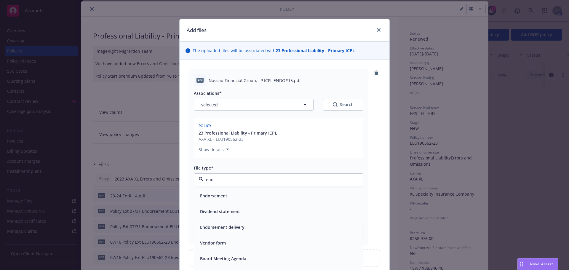
click at [217, 198] on span "Endorsement" at bounding box center [213, 196] width 27 height 6
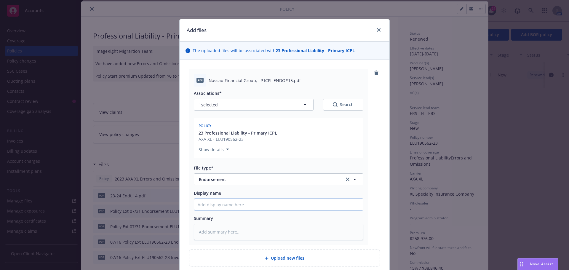
click at [211, 204] on input "Display name" at bounding box center [278, 204] width 169 height 11
type textarea "x"
type input "2"
type textarea "x"
type input "23"
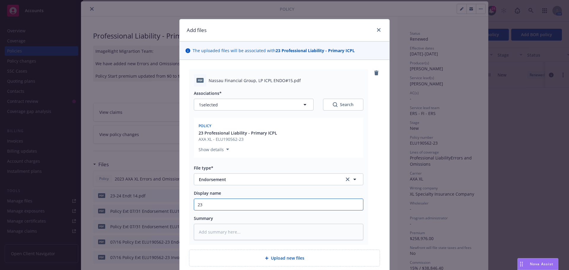
type textarea "x"
type input "23-"
type textarea "x"
type input "23-2"
type textarea "x"
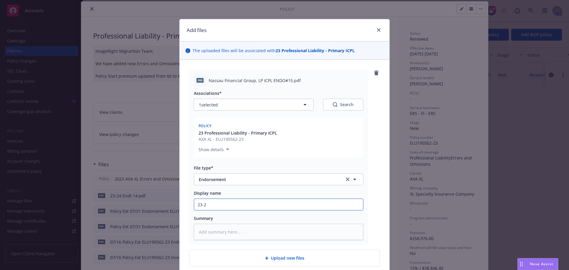
type input "23-24"
type textarea "x"
type input "23-24"
type textarea "x"
type input "23-24 E"
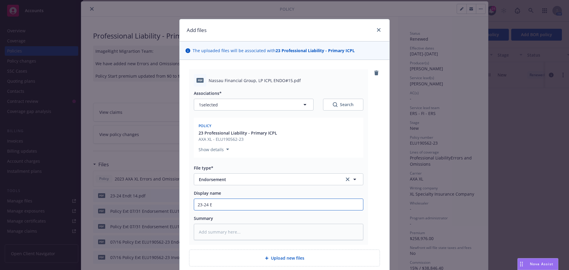
type textarea "x"
type input "23-24 En"
type textarea "x"
type input "23-24 End"
type textarea "x"
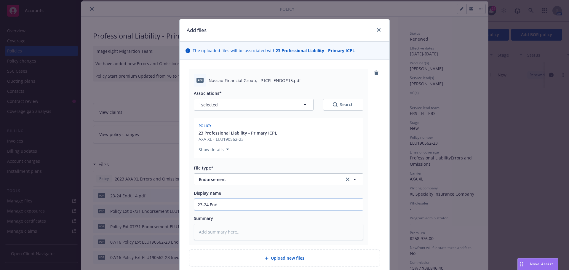
type input "23-24 Endt"
type textarea "x"
type input "23-24 Endt"
type textarea "x"
type input "23-24 Endt 1"
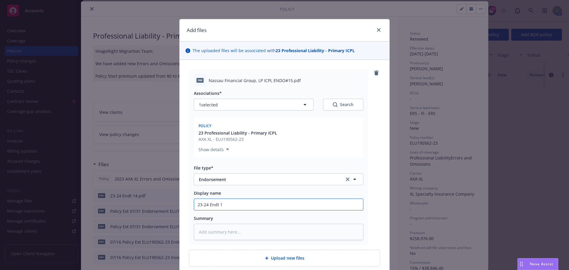
type textarea "x"
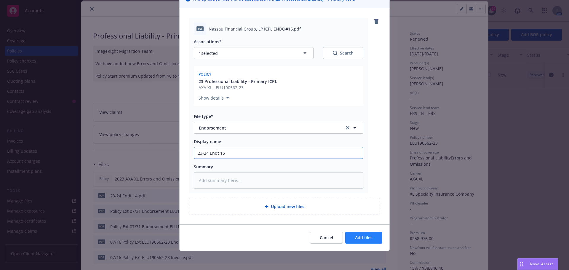
type input "23-24 Endt 15"
click at [361, 236] on span "Add files" at bounding box center [363, 238] width 17 height 6
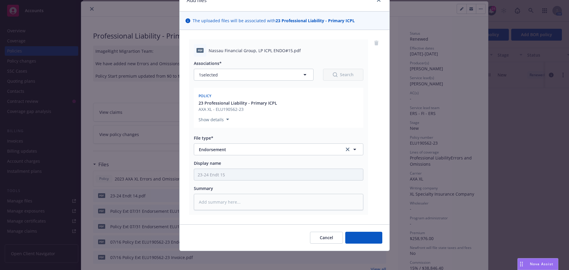
scroll to position [30, 0]
type textarea "x"
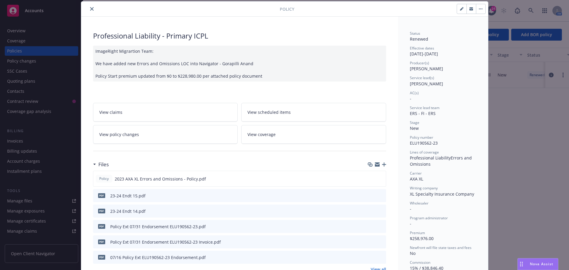
click at [90, 7] on icon "close" at bounding box center [92, 9] width 4 height 4
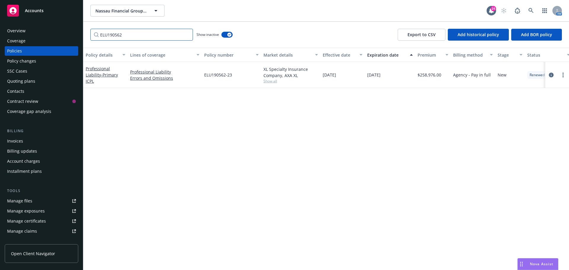
click at [186, 36] on input "ELU190562" at bounding box center [141, 35] width 102 height 12
click at [168, 37] on input "Filter by keyword..." at bounding box center [141, 35] width 102 height 12
type input "ELU198774"
click at [101, 76] on span "- 24-25 Primary D&O/EPL/FIDU ELU198774-24" at bounding box center [100, 84] width 28 height 24
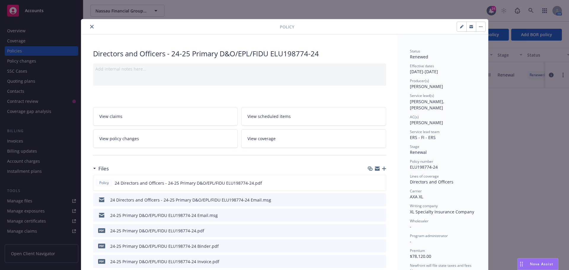
click at [382, 169] on icon "button" at bounding box center [384, 168] width 4 height 4
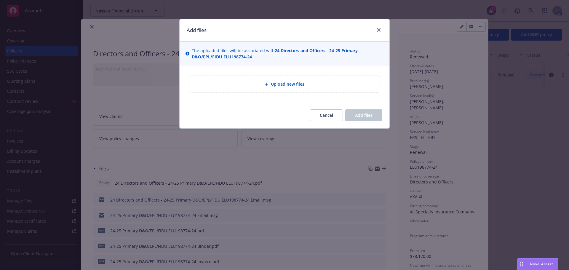
type textarea "x"
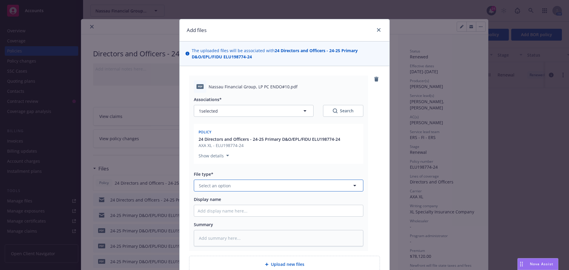
click at [227, 182] on span "Select an option" at bounding box center [215, 185] width 32 height 6
type input "end"
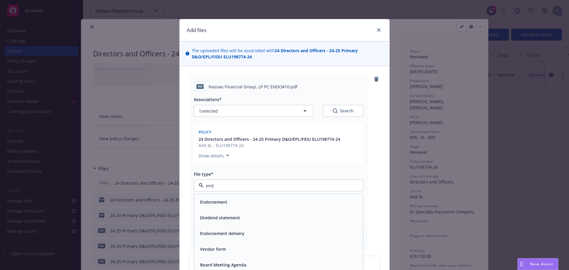
click at [226, 197] on div "Endorsement" at bounding box center [278, 202] width 169 height 16
click at [213, 211] on input "Display name" at bounding box center [278, 210] width 169 height 11
type textarea "x"
type input "2"
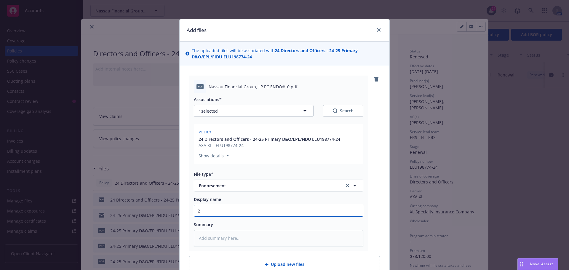
type textarea "x"
type input "24"
type textarea "x"
type input "24-"
type textarea "x"
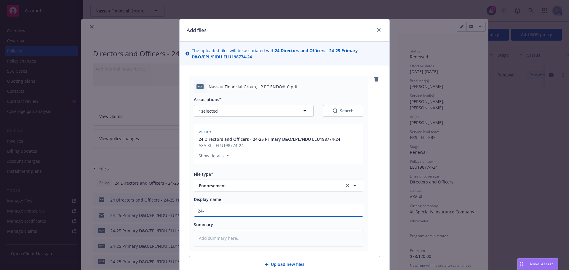
type input "24-2"
type textarea "x"
type input "24-25"
type textarea "x"
type input "24-25"
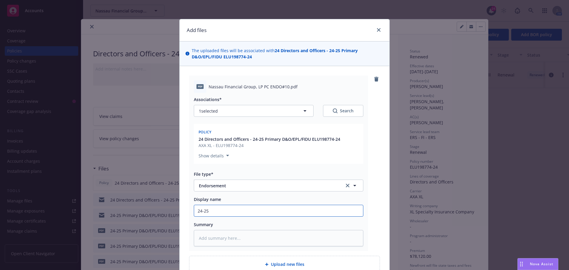
type textarea "x"
type input "24-25 E"
type textarea "x"
type input "24-25 En"
type textarea "x"
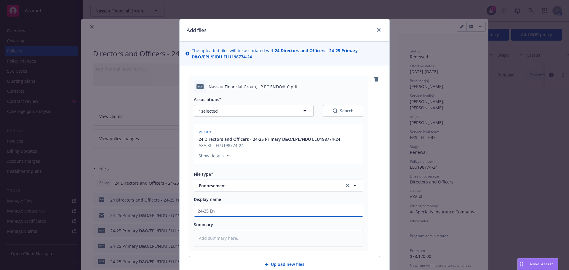
type input "24-25 End"
type textarea "x"
type input "24-25 Endt"
type textarea "x"
type input "24-25 Endt"
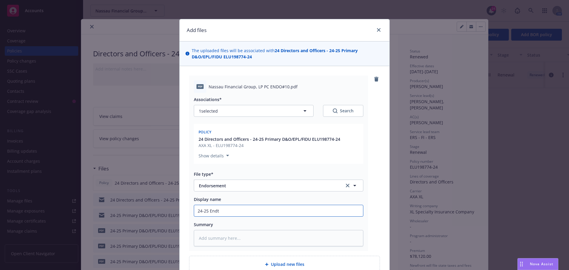
type textarea "x"
type input "24-25 Endt 1"
type textarea "x"
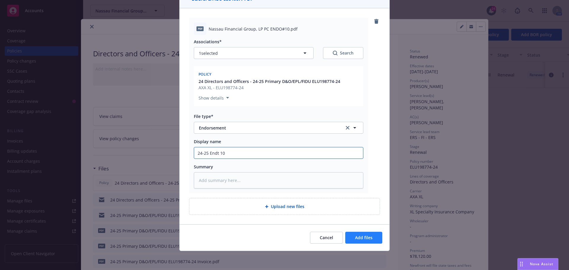
type input "24-25 Endt 10"
click at [355, 241] on button "Add files" at bounding box center [363, 238] width 37 height 12
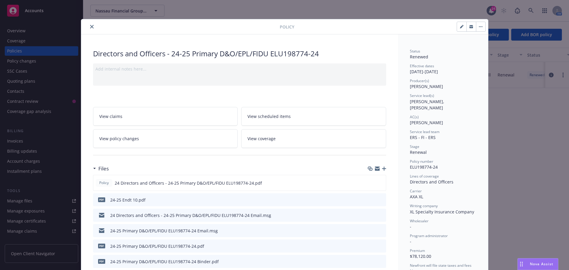
click at [382, 166] on icon "button" at bounding box center [384, 168] width 4 height 4
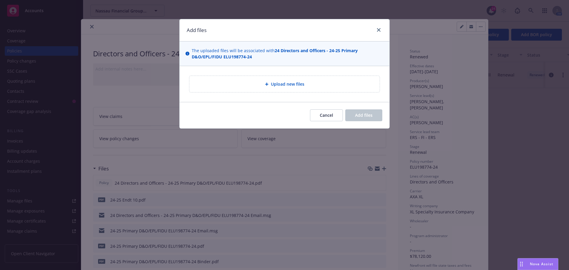
type textarea "x"
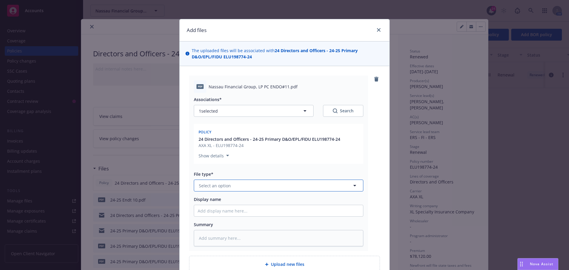
click at [223, 184] on span "Select an option" at bounding box center [215, 185] width 32 height 6
type input "endorse"
click at [229, 204] on div "Endorsement" at bounding box center [279, 202] width 162 height 9
click at [212, 210] on input "Display name" at bounding box center [278, 210] width 169 height 11
type textarea "x"
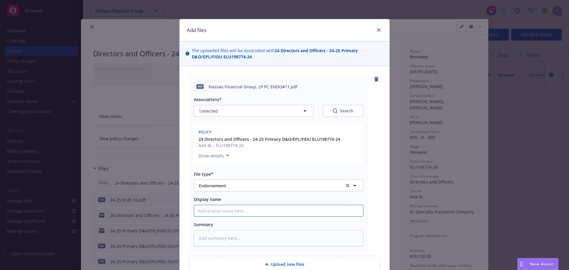
type input "2"
type textarea "x"
type input "24"
type textarea "x"
type input "24-"
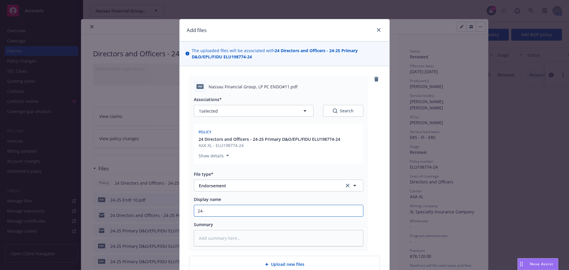
type textarea "x"
type input "24-2"
type textarea "x"
type input "24-25"
type textarea "x"
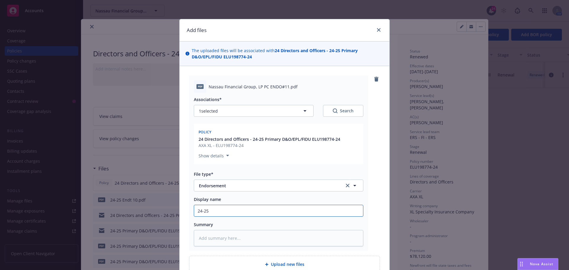
type input "24-25"
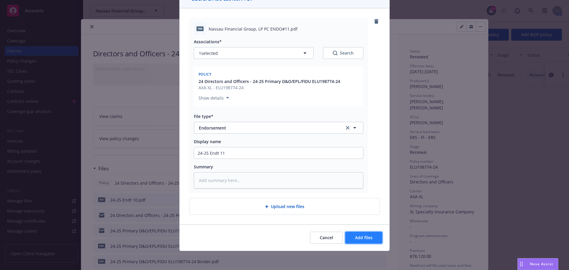
click at [354, 241] on button "Add files" at bounding box center [363, 238] width 37 height 12
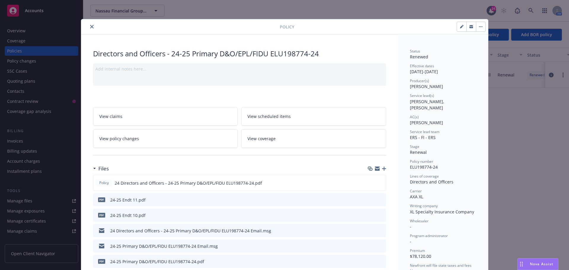
click at [90, 27] on icon "close" at bounding box center [92, 27] width 4 height 4
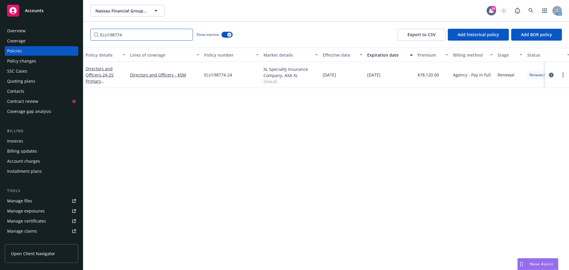
click at [186, 35] on input "ELU198774" at bounding box center [141, 35] width 102 height 12
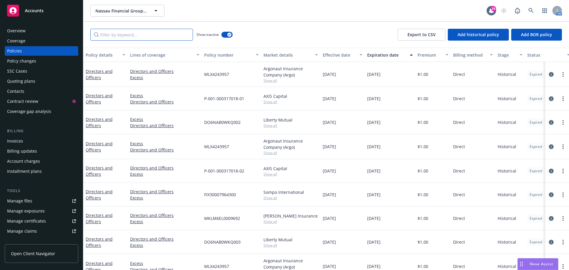
click at [163, 38] on input "Filter by keyword..." at bounding box center [141, 35] width 102 height 12
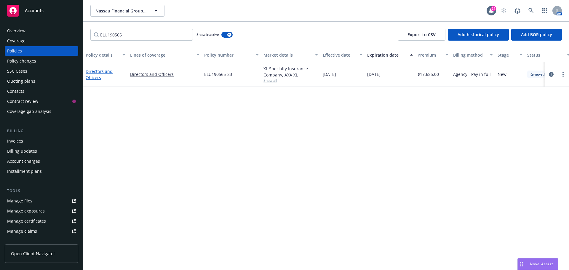
click at [102, 70] on link "Directors and Officers" at bounding box center [99, 74] width 27 height 12
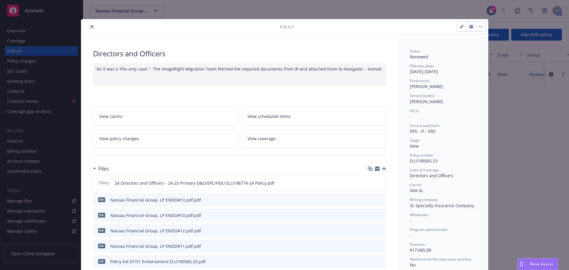
click at [383, 169] on icon "button" at bounding box center [384, 168] width 4 height 4
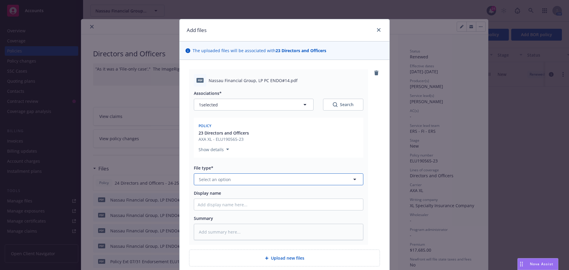
click at [210, 177] on span "Select an option" at bounding box center [215, 179] width 32 height 6
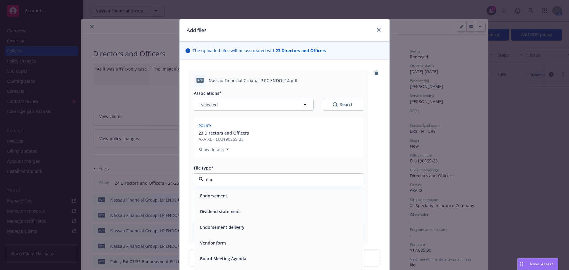
click at [214, 198] on span "Endorsement" at bounding box center [213, 196] width 27 height 6
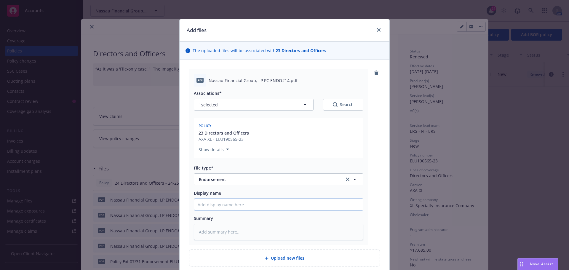
click at [211, 204] on input "Display name" at bounding box center [278, 204] width 169 height 11
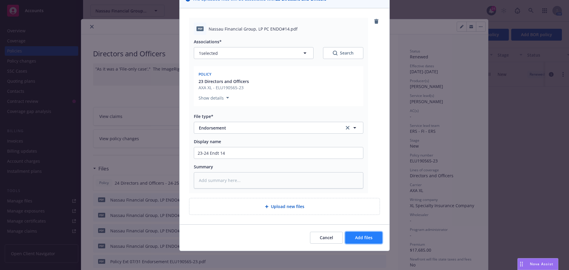
click at [351, 237] on button "Add files" at bounding box center [363, 238] width 37 height 12
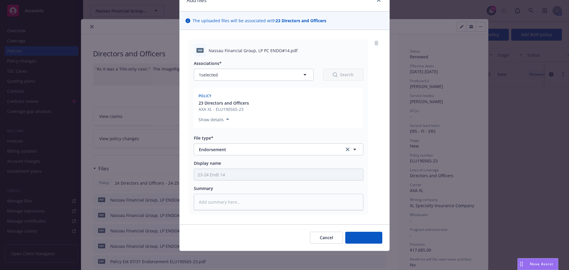
scroll to position [30, 0]
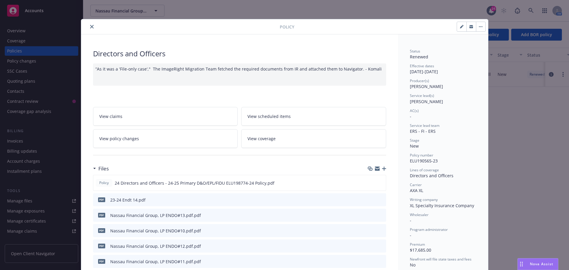
click at [382, 170] on icon "button" at bounding box center [384, 168] width 4 height 4
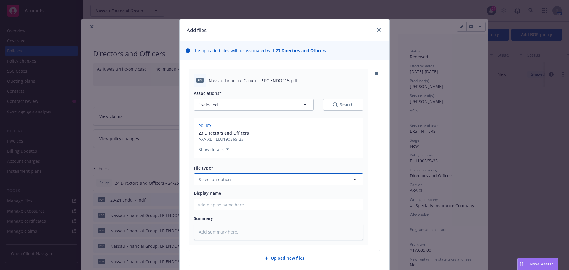
click at [229, 174] on button "Select an option" at bounding box center [278, 179] width 169 height 12
click at [302, 197] on div "Endorsement" at bounding box center [279, 195] width 162 height 9
click at [285, 205] on input "Display name" at bounding box center [278, 204] width 169 height 11
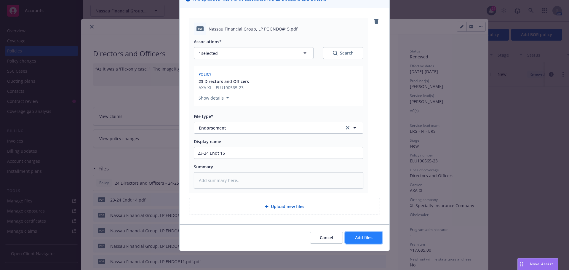
click at [357, 241] on button "Add files" at bounding box center [363, 238] width 37 height 12
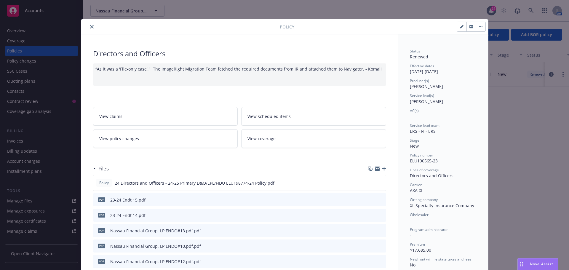
click at [90, 28] on icon "close" at bounding box center [92, 27] width 4 height 4
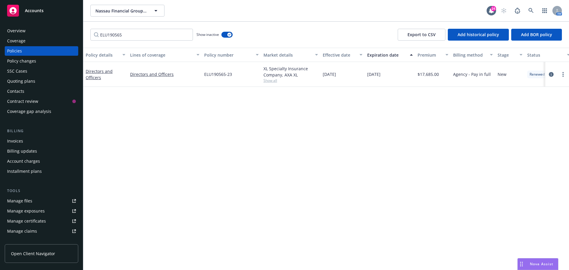
click at [306, 134] on div "Policy details Lines of coverage Policy number Market details Effective date Ex…" at bounding box center [326, 159] width 486 height 222
